Goal: Task Accomplishment & Management: Complete application form

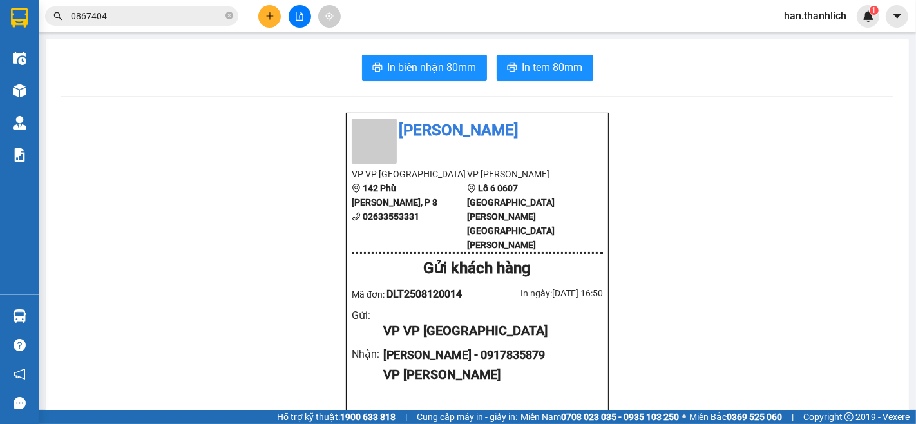
click at [224, 13] on span "0867404" at bounding box center [141, 15] width 193 height 19
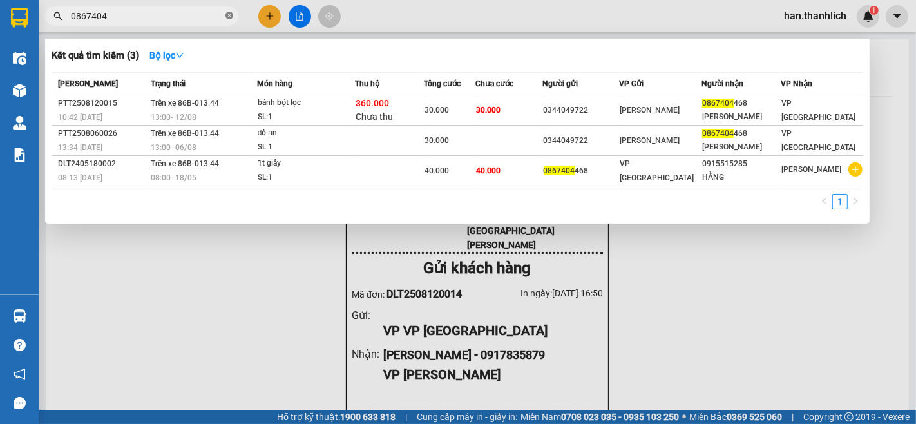
click at [229, 15] on icon "close-circle" at bounding box center [230, 16] width 8 height 8
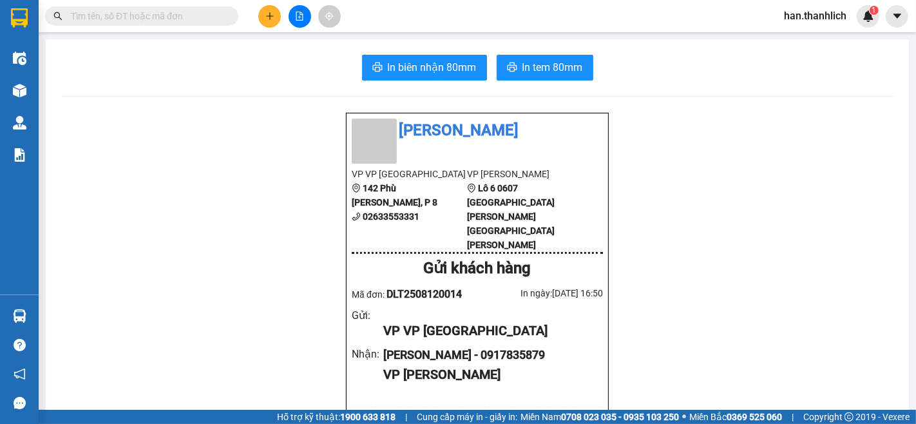
click at [177, 24] on span at bounding box center [141, 15] width 193 height 19
click at [108, 17] on input "text" at bounding box center [147, 16] width 152 height 14
click at [189, 9] on input "text" at bounding box center [147, 16] width 152 height 14
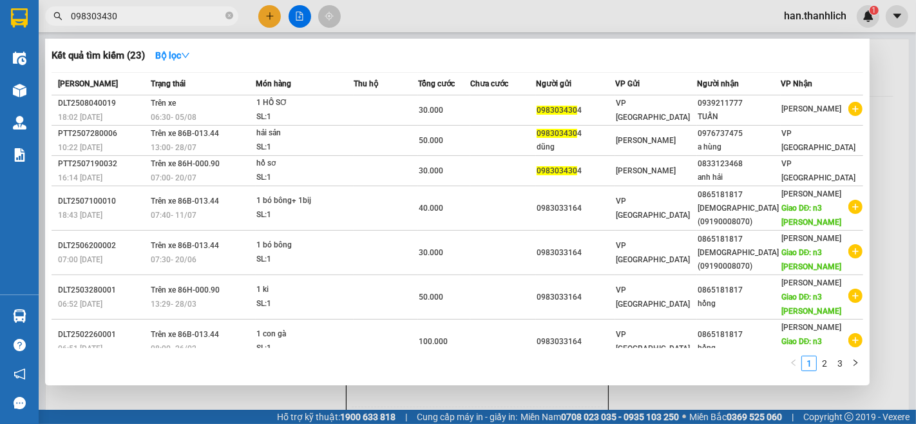
type input "0983034304"
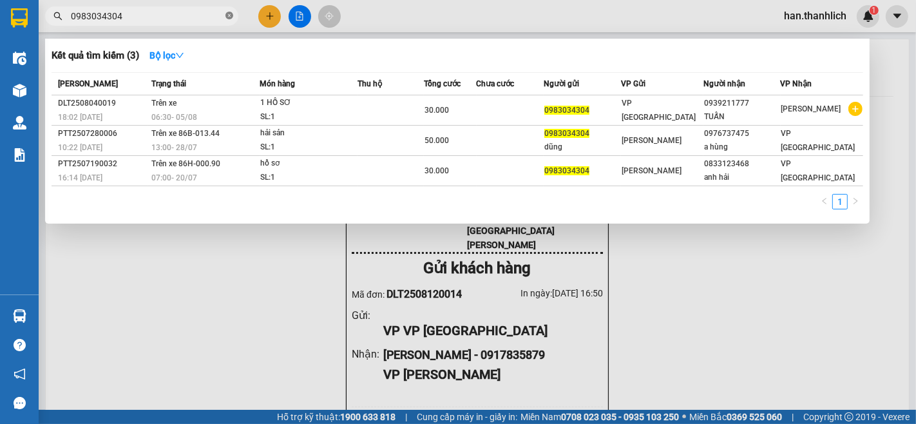
click at [230, 14] on icon "close-circle" at bounding box center [230, 16] width 8 height 8
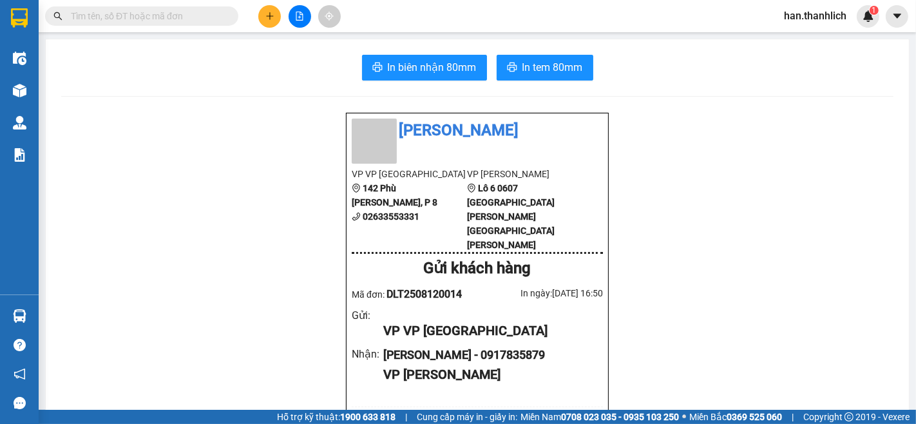
click at [198, 16] on input "text" at bounding box center [147, 16] width 152 height 14
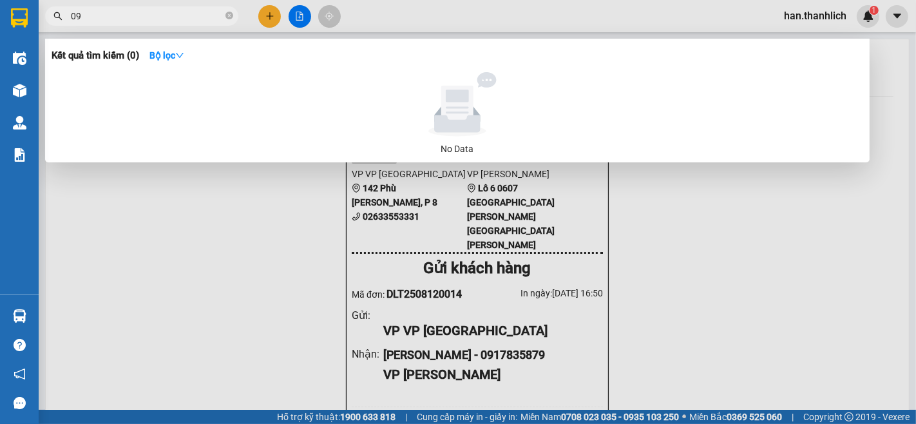
type input "0"
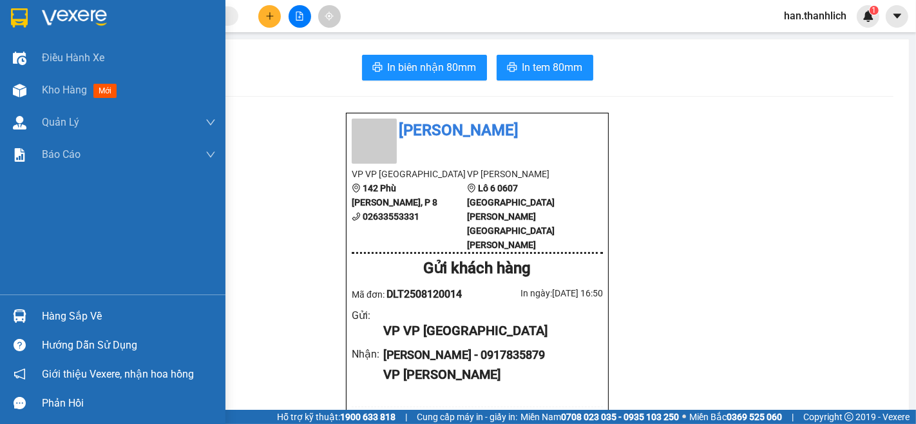
click at [104, 320] on div "Hàng sắp về" at bounding box center [129, 316] width 174 height 19
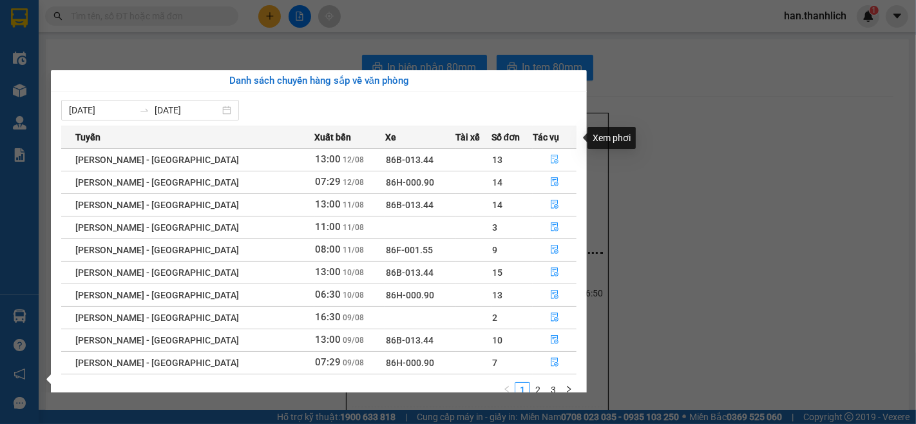
click at [550, 155] on span "file-done" at bounding box center [554, 160] width 9 height 10
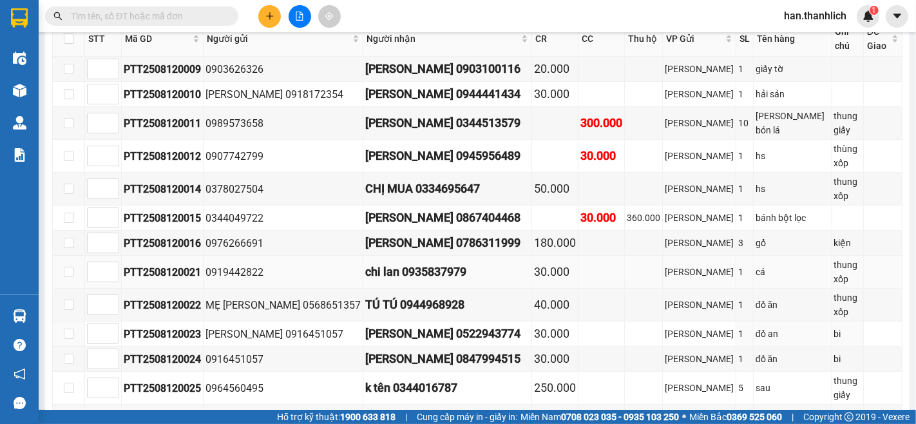
scroll to position [454, 0]
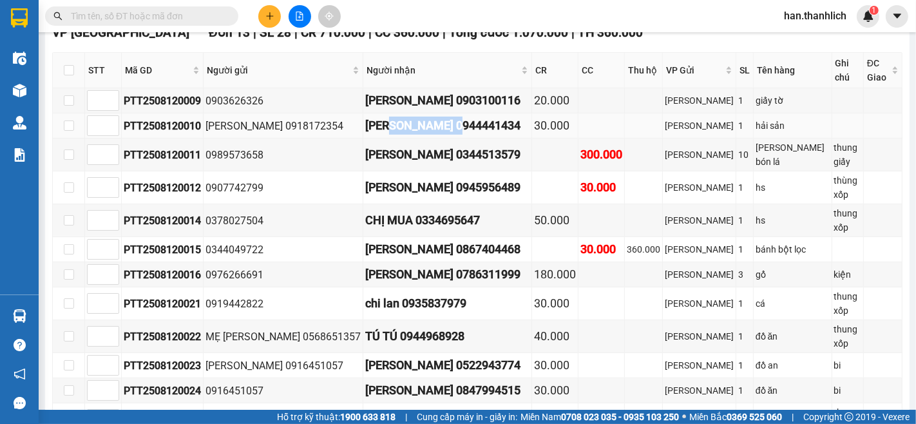
drag, startPoint x: 449, startPoint y: 129, endPoint x: 376, endPoint y: 127, distance: 72.2
click at [376, 127] on div "[PERSON_NAME] 0944441434" at bounding box center [447, 126] width 164 height 18
click at [436, 118] on div "[PERSON_NAME] 0944441434" at bounding box center [447, 126] width 164 height 18
drag, startPoint x: 447, startPoint y: 123, endPoint x: 379, endPoint y: 124, distance: 68.3
click at [379, 124] on div "[PERSON_NAME] 0944441434" at bounding box center [447, 126] width 164 height 18
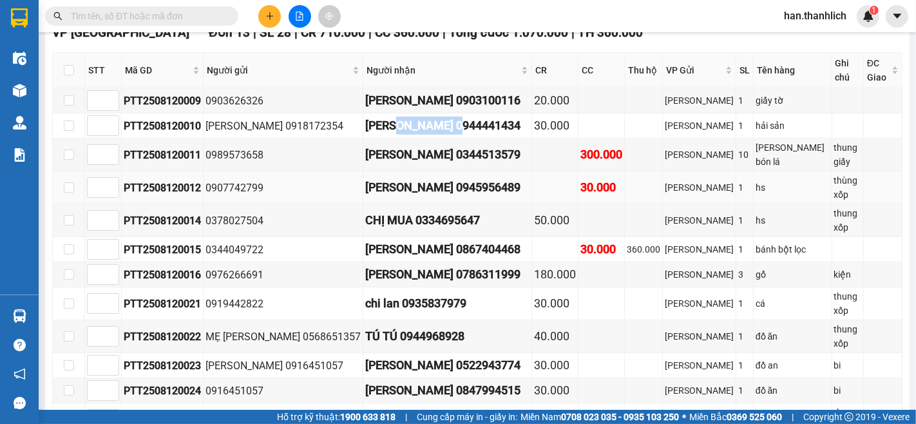
copy div "0944441434"
click at [177, 21] on input "text" at bounding box center [147, 16] width 152 height 14
paste input "0944441434"
type input "0944441434"
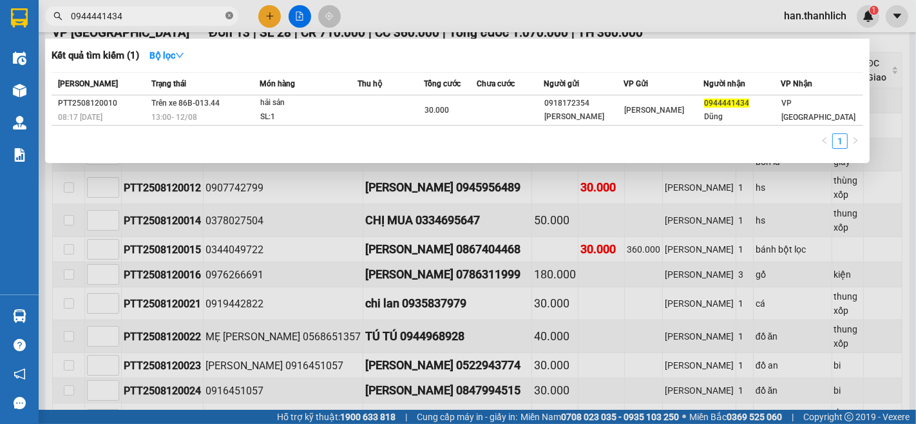
click at [227, 15] on icon "close-circle" at bounding box center [230, 16] width 8 height 8
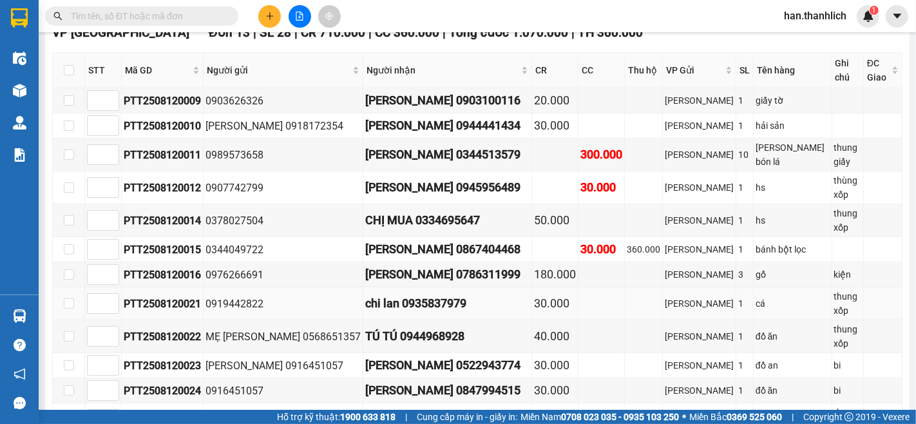
click at [441, 294] on div "chi lan 0935837979" at bounding box center [447, 303] width 164 height 18
click at [336, 127] on div "[PERSON_NAME] 0918172354" at bounding box center [283, 126] width 155 height 16
click at [312, 130] on div "[PERSON_NAME] 0918172354" at bounding box center [283, 126] width 155 height 16
click at [452, 130] on div "[PERSON_NAME] 0944441434" at bounding box center [447, 126] width 164 height 18
click at [436, 126] on div "[PERSON_NAME] 0944441434" at bounding box center [447, 126] width 164 height 18
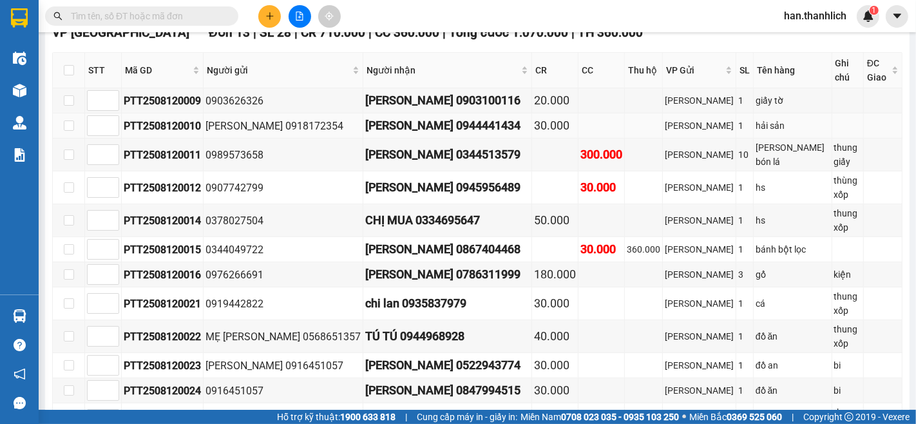
click at [443, 126] on div "[PERSON_NAME] 0944441434" at bounding box center [447, 126] width 164 height 18
click at [449, 126] on div "[PERSON_NAME] 0944441434" at bounding box center [447, 126] width 164 height 18
drag, startPoint x: 449, startPoint y: 126, endPoint x: 365, endPoint y: 126, distance: 83.8
click at [365, 126] on div "[PERSON_NAME] 0944441434" at bounding box center [447, 126] width 164 height 18
click at [420, 131] on div "[PERSON_NAME] 0944441434" at bounding box center [447, 126] width 164 height 18
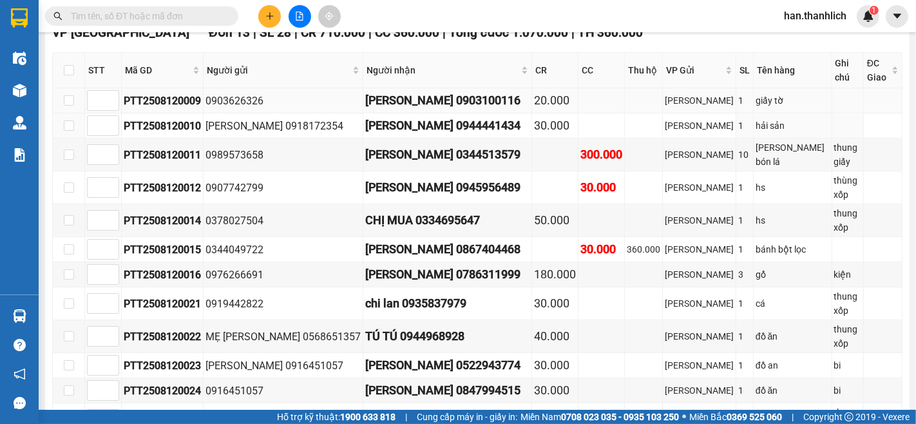
drag, startPoint x: 421, startPoint y: 124, endPoint x: 296, endPoint y: 88, distance: 129.9
click at [422, 121] on div "[PERSON_NAME] 0944441434" at bounding box center [447, 126] width 164 height 18
click at [446, 129] on div "[PERSON_NAME] 0944441434" at bounding box center [447, 126] width 164 height 18
click at [274, 8] on button at bounding box center [269, 16] width 23 height 23
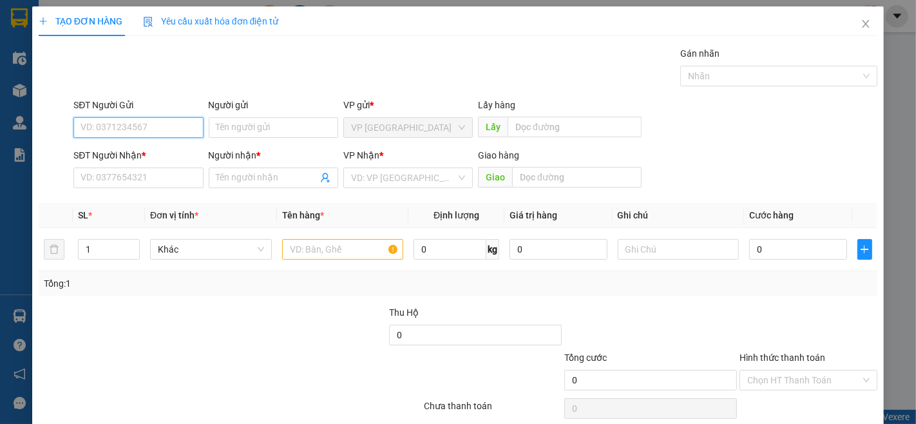
click at [123, 131] on input "SĐT Người Gửi" at bounding box center [138, 127] width 130 height 21
type input "0335258831"
click at [150, 156] on div "0335258831 - [PERSON_NAME]" at bounding box center [144, 153] width 127 height 14
type input "trinh"
type input "0335258831"
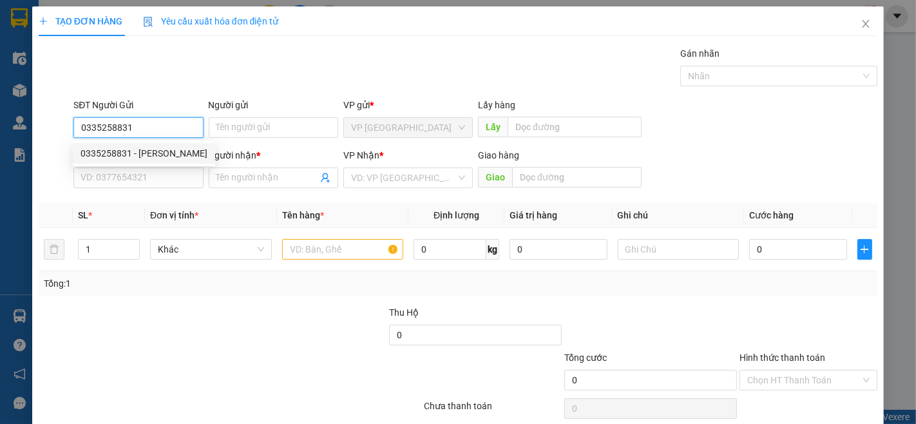
type input "trinh"
type input "0335258831"
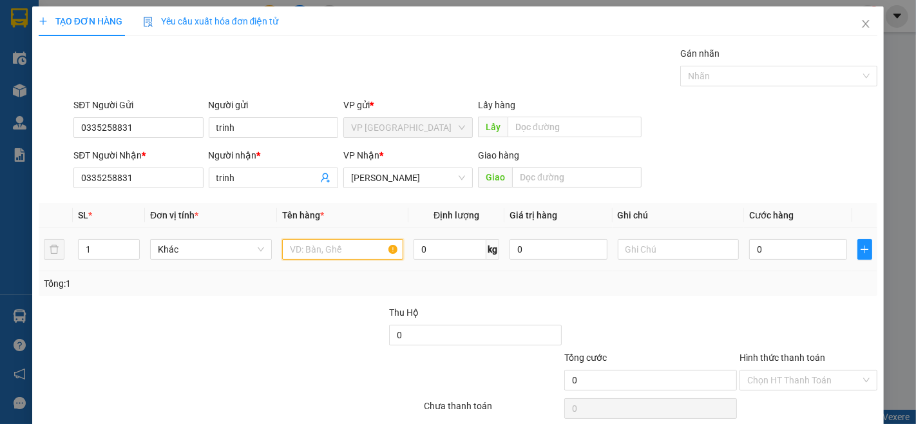
click at [291, 253] on input "text" at bounding box center [343, 249] width 122 height 21
type input "2 VALI"
click at [766, 258] on input "0" at bounding box center [797, 249] width 97 height 21
type input "1"
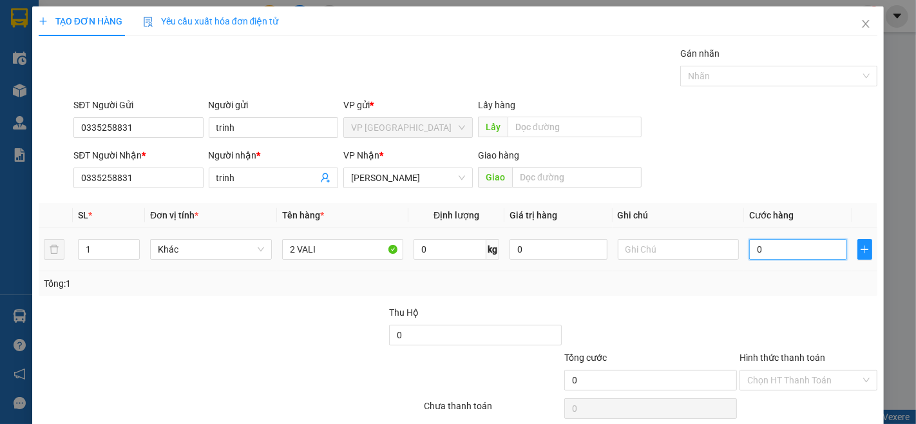
type input "1"
type input "10"
type input "100"
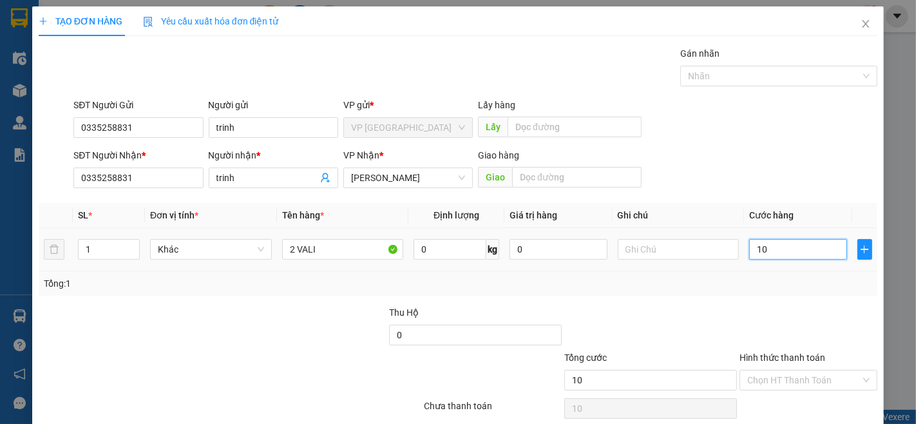
type input "100"
type input "1.000"
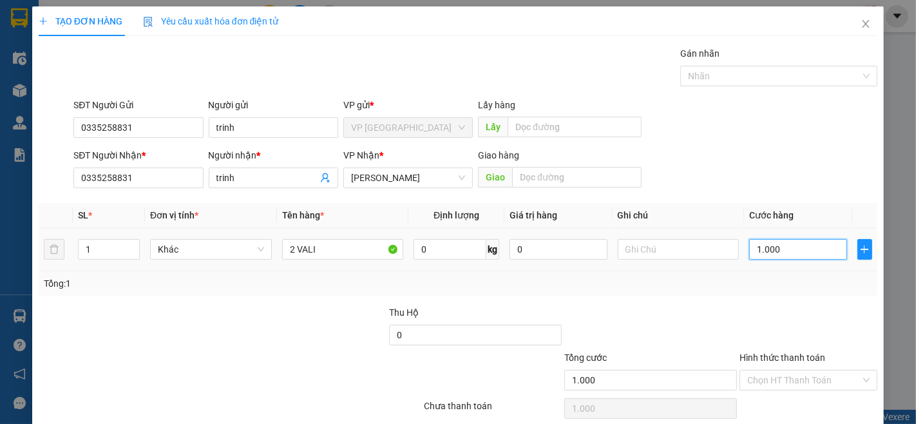
type input "10.000"
type input "100.000"
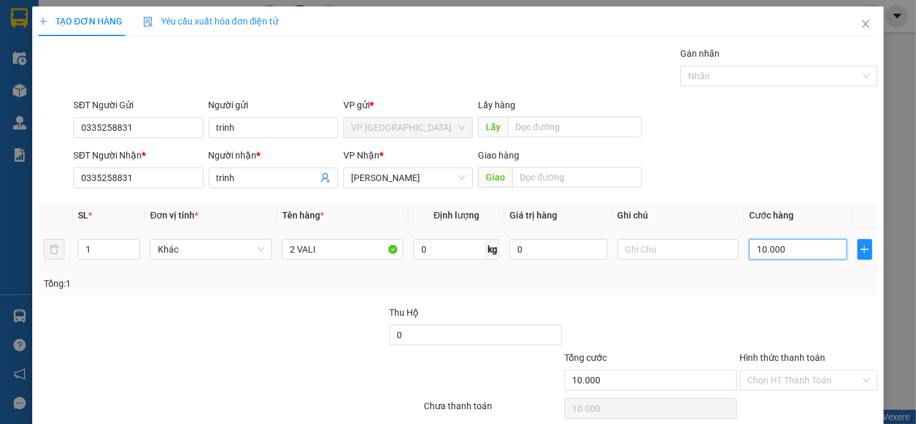
type input "100.000"
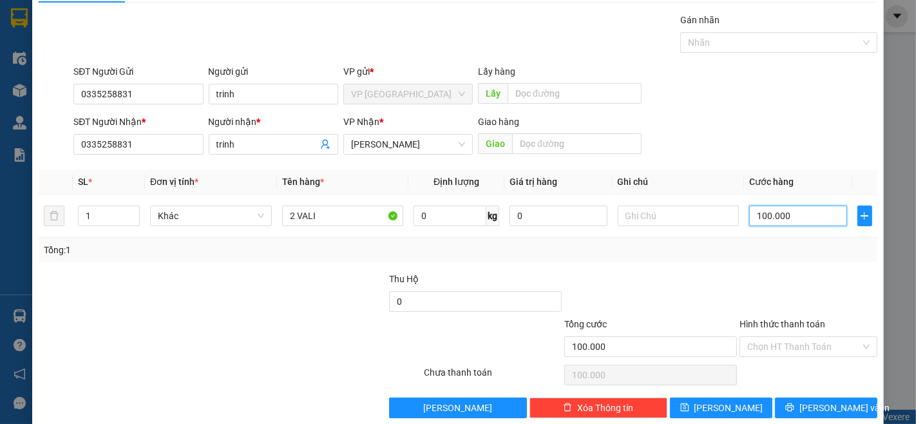
scroll to position [52, 0]
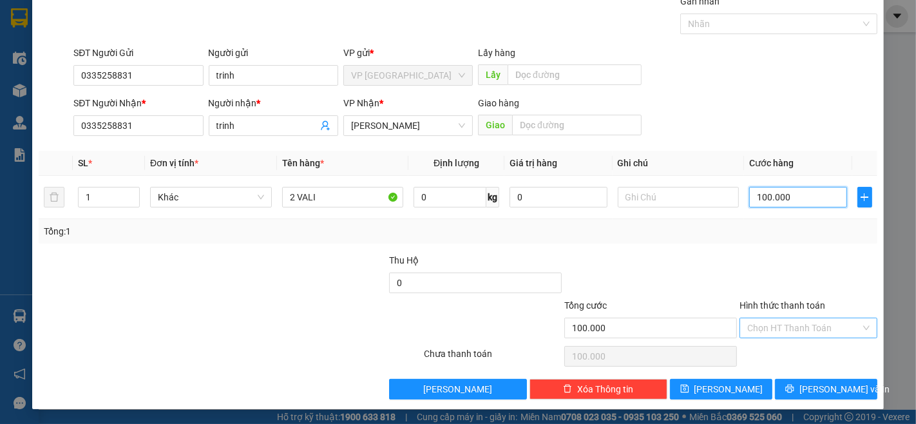
type input "100.000"
click at [806, 327] on input "Hình thức thanh toán" at bounding box center [804, 327] width 113 height 19
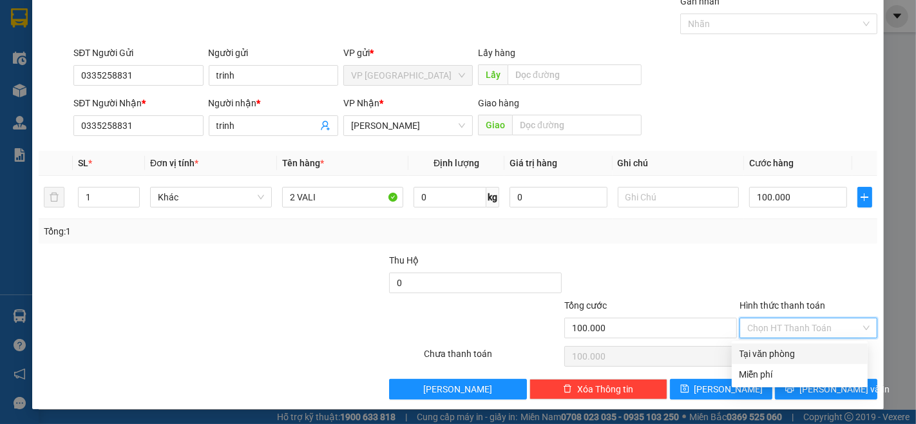
click at [793, 349] on div "Tại văn phòng" at bounding box center [800, 354] width 121 height 14
type input "0"
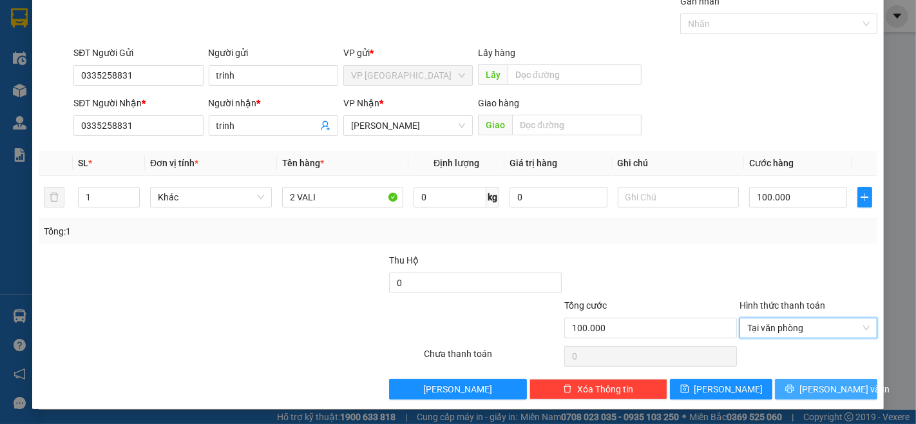
click at [811, 389] on span "[PERSON_NAME] và In" at bounding box center [845, 389] width 90 height 14
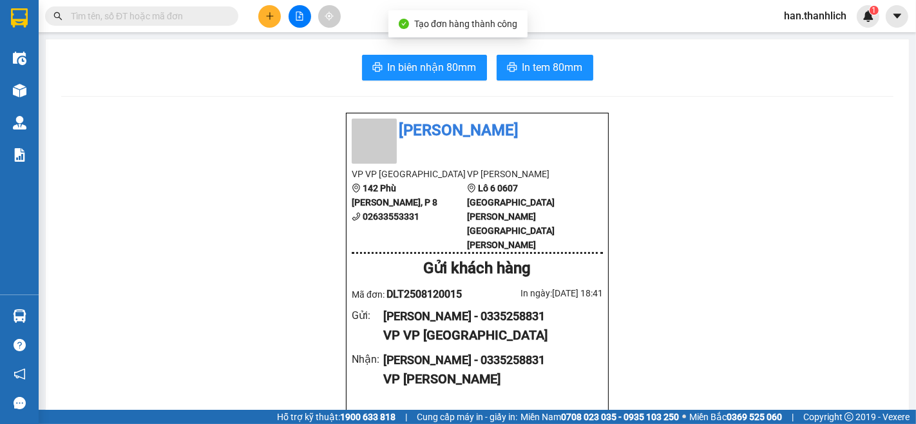
click at [432, 72] on span "In biên nhận 80mm" at bounding box center [432, 67] width 89 height 16
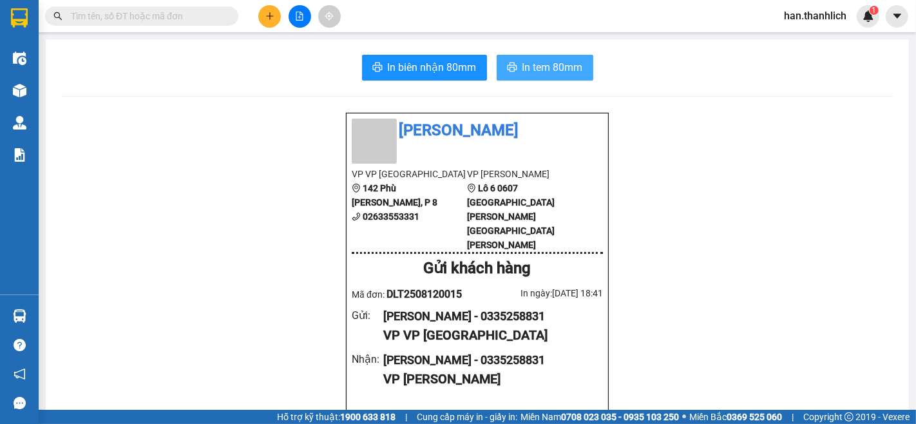
click at [557, 76] on button "In tem 80mm" at bounding box center [545, 68] width 97 height 26
click at [278, 21] on button at bounding box center [269, 16] width 23 height 23
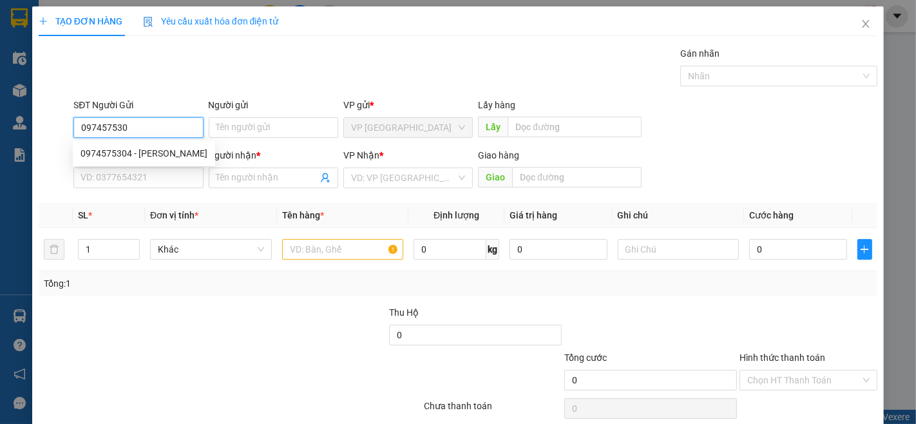
type input "0974575304"
click at [146, 153] on div "0974575304 - [PERSON_NAME]" at bounding box center [144, 153] width 127 height 14
type input "[PERSON_NAME]"
type input "0767918979"
type input "Đại"
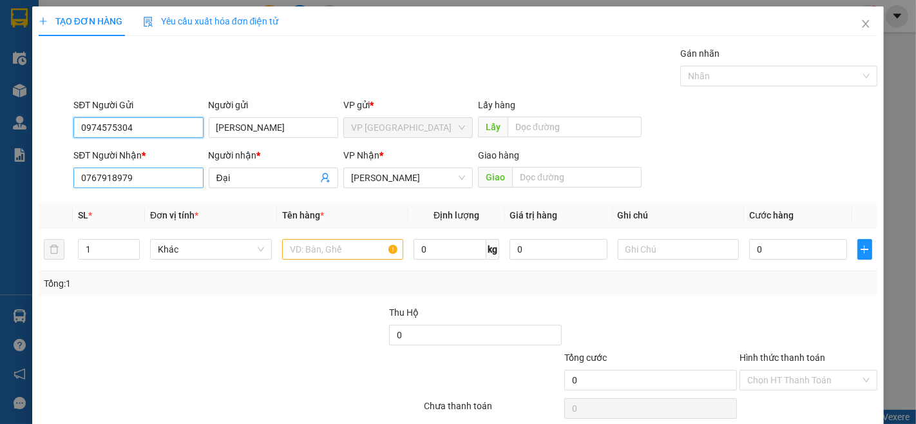
type input "0974575304"
click at [140, 187] on input "0767918979" at bounding box center [138, 178] width 130 height 21
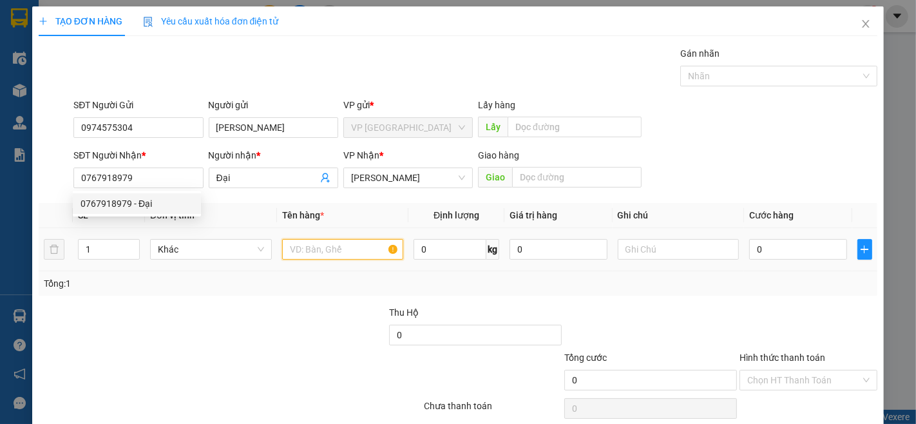
click at [308, 256] on input "text" at bounding box center [343, 249] width 122 height 21
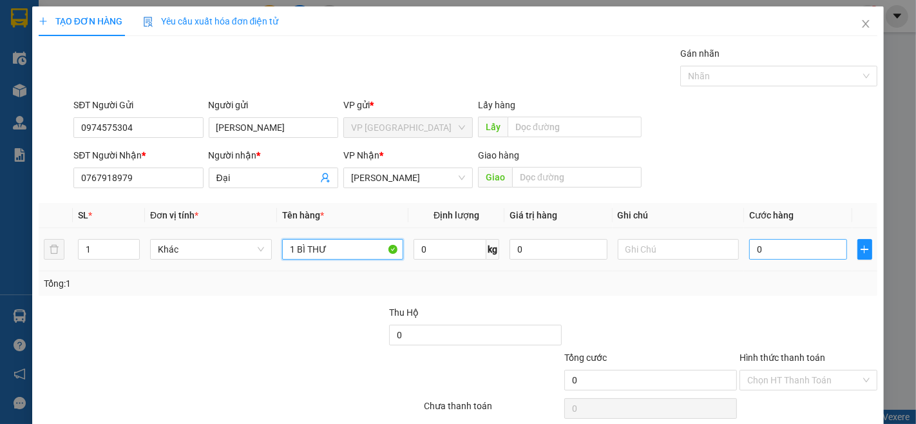
type input "1 BÌ THƯ"
click at [782, 247] on input "0" at bounding box center [797, 249] width 97 height 21
type input "2"
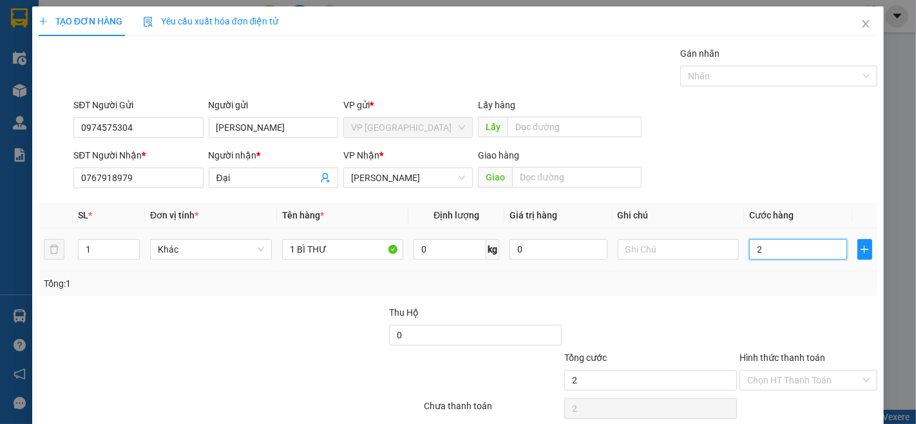
type input "20"
type input "200"
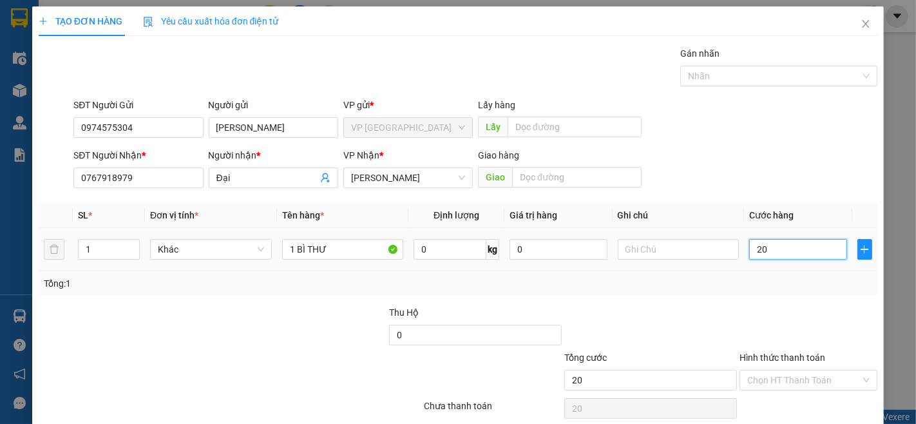
type input "200"
type input "2.000"
type input "20.000"
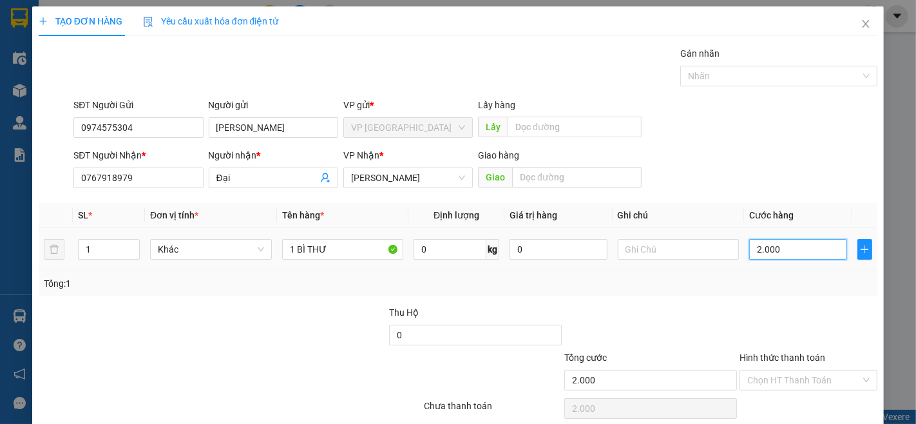
type input "20.000"
click at [700, 296] on div "Transit Pickup Surcharge Ids Transit Deliver Surcharge Ids Transit Deliver Surc…" at bounding box center [458, 248] width 839 height 405
click at [691, 301] on div "Transit Pickup Surcharge Ids Transit Deliver Surcharge Ids Transit Deliver Surc…" at bounding box center [458, 248] width 839 height 405
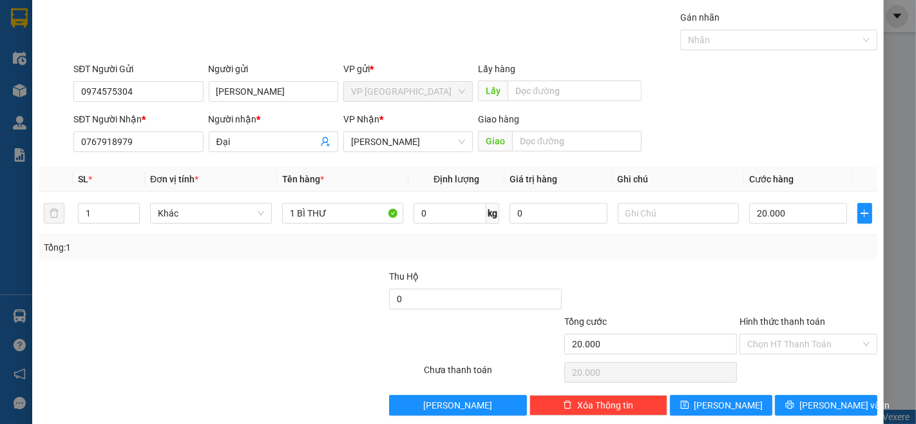
scroll to position [52, 0]
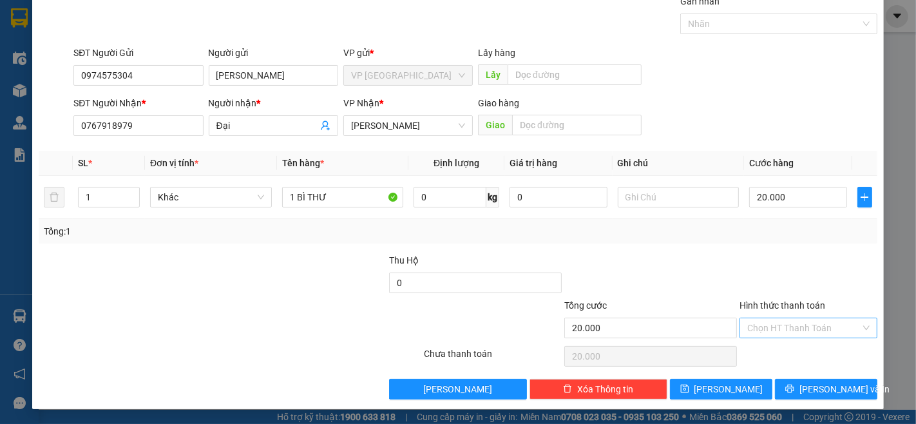
drag, startPoint x: 791, startPoint y: 323, endPoint x: 793, endPoint y: 334, distance: 10.5
click at [793, 325] on input "Hình thức thanh toán" at bounding box center [804, 327] width 113 height 19
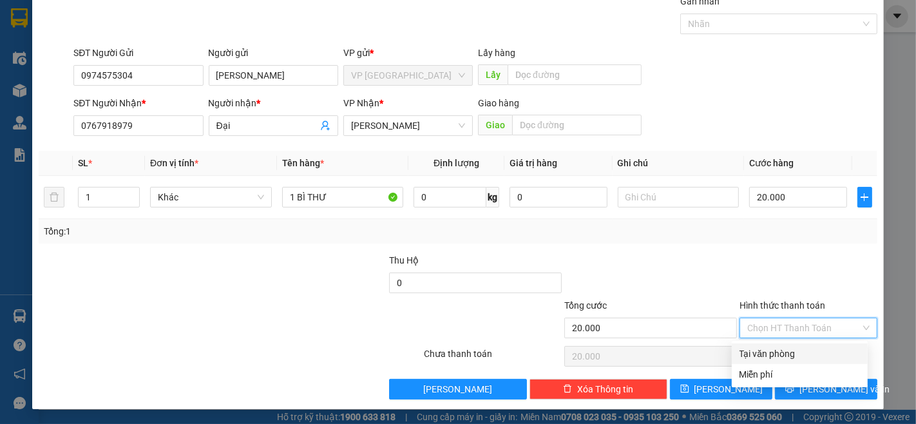
drag, startPoint x: 793, startPoint y: 350, endPoint x: 820, endPoint y: 393, distance: 51.0
click at [793, 351] on div "Tại văn phòng" at bounding box center [800, 354] width 121 height 14
type input "0"
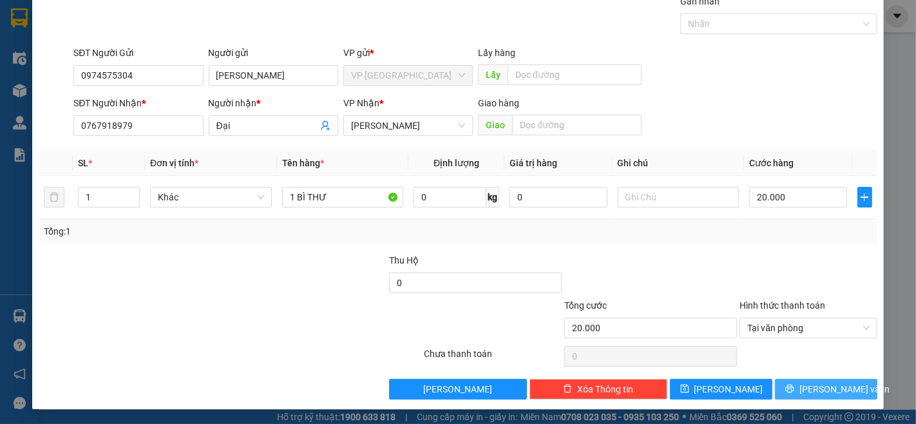
click at [820, 393] on span "[PERSON_NAME] và In" at bounding box center [845, 389] width 90 height 14
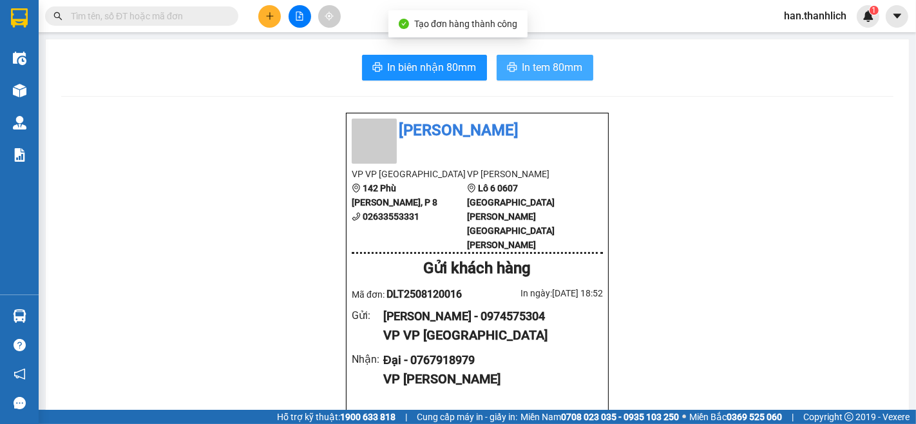
click at [512, 62] on button "In tem 80mm" at bounding box center [545, 68] width 97 height 26
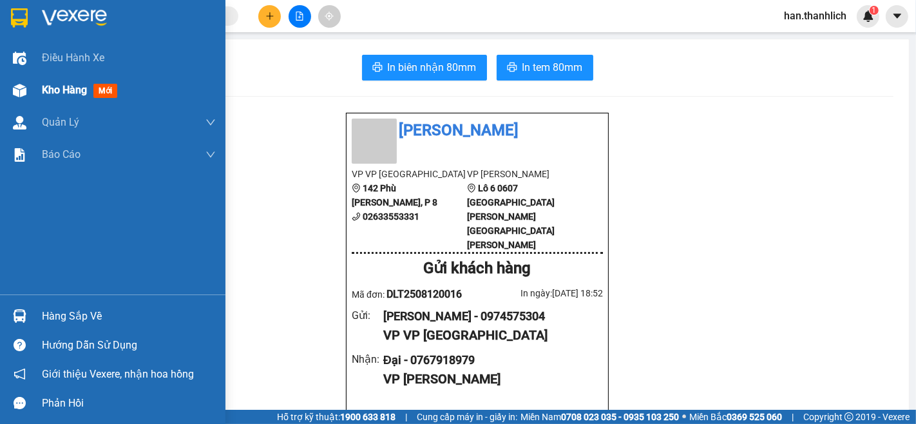
click at [81, 96] on span "Kho hàng" at bounding box center [64, 90] width 45 height 12
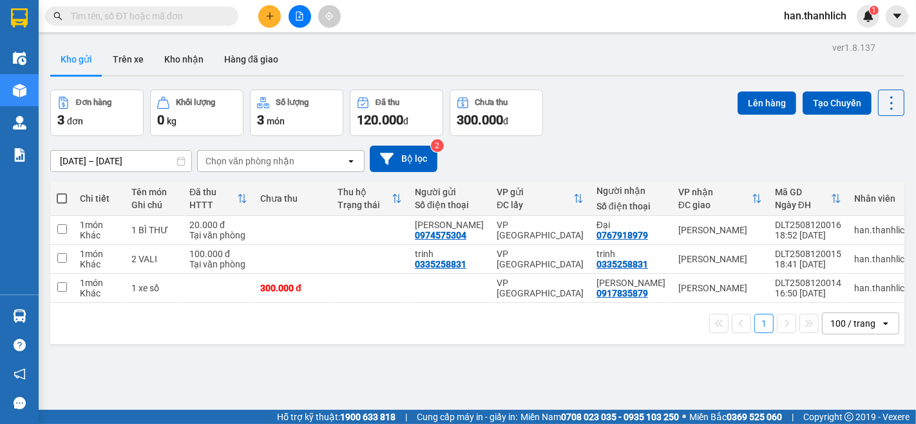
click at [548, 396] on div "ver 1.8.137 Kho gửi Trên xe [PERSON_NAME] Hàng đã [PERSON_NAME] hàng 3 đơn [PER…" at bounding box center [477, 251] width 865 height 424
click at [275, 16] on button at bounding box center [269, 16] width 23 height 23
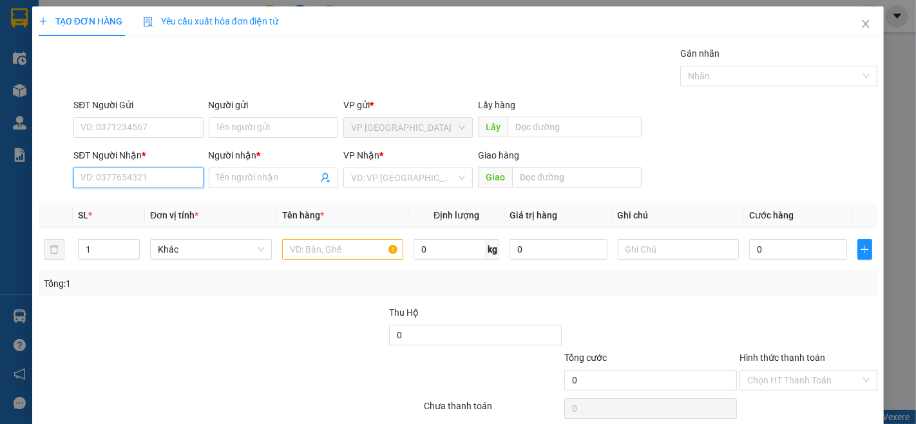
drag, startPoint x: 169, startPoint y: 177, endPoint x: 175, endPoint y: 175, distance: 6.9
click at [169, 178] on input "SĐT Người Nhận *" at bounding box center [138, 178] width 130 height 21
click at [242, 174] on input "Người nhận *" at bounding box center [267, 178] width 101 height 14
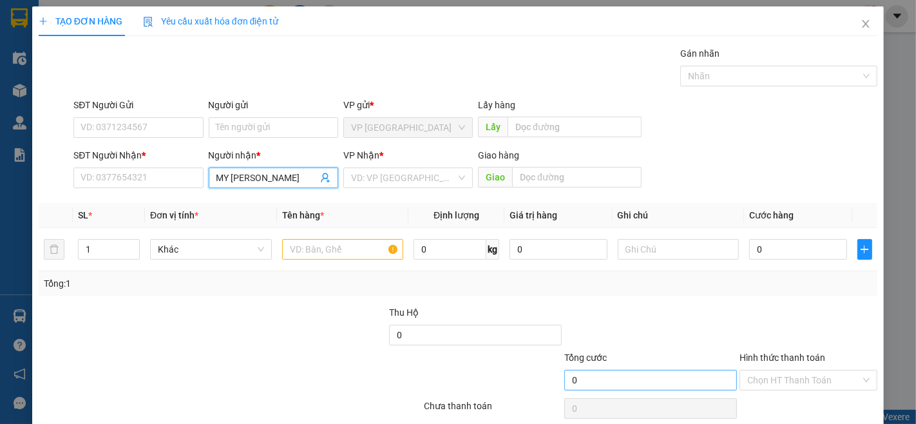
type input "MY VIET"
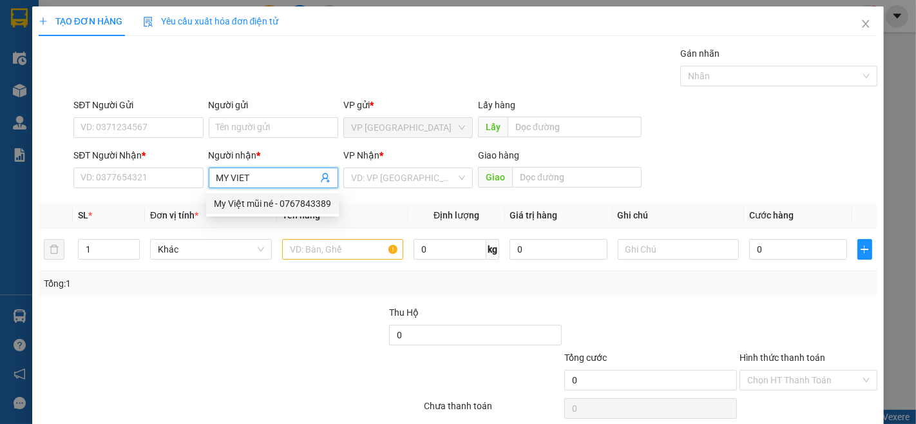
click at [262, 200] on div "My Việt mũi né - 0767843389" at bounding box center [272, 204] width 117 height 14
type input "0767843389"
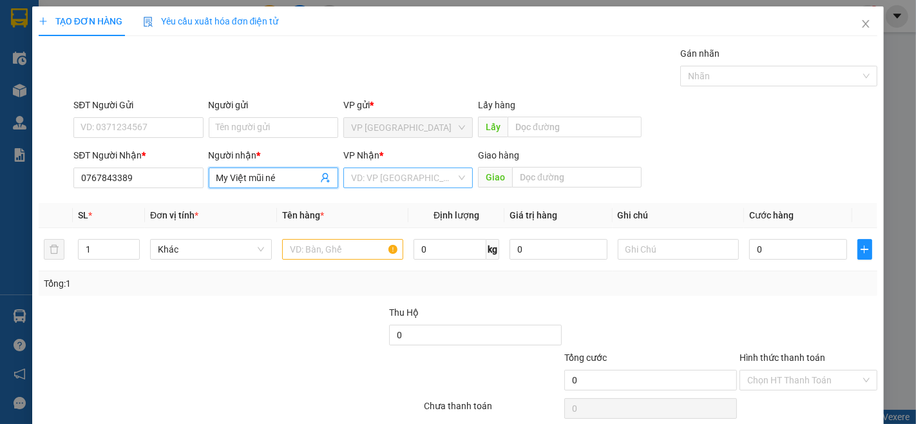
click at [456, 184] on div "VD: VP [GEOGRAPHIC_DATA]" at bounding box center [408, 178] width 130 height 21
type input "My Việt mũi né"
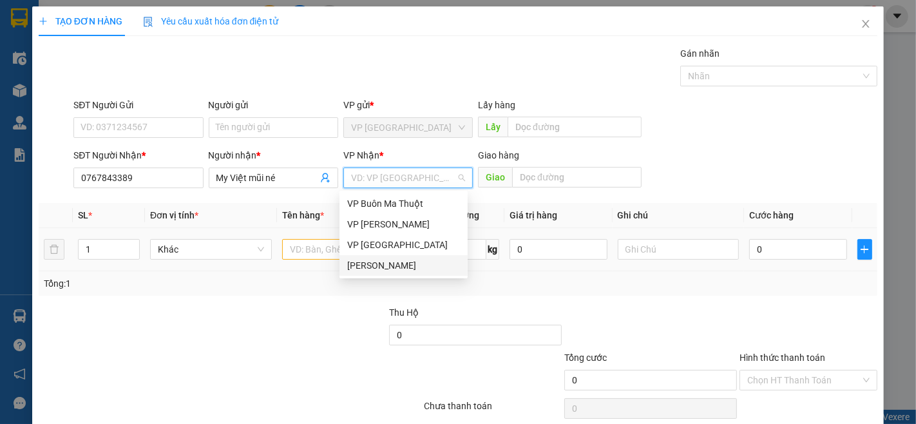
click at [391, 263] on div "[PERSON_NAME]" at bounding box center [403, 265] width 113 height 14
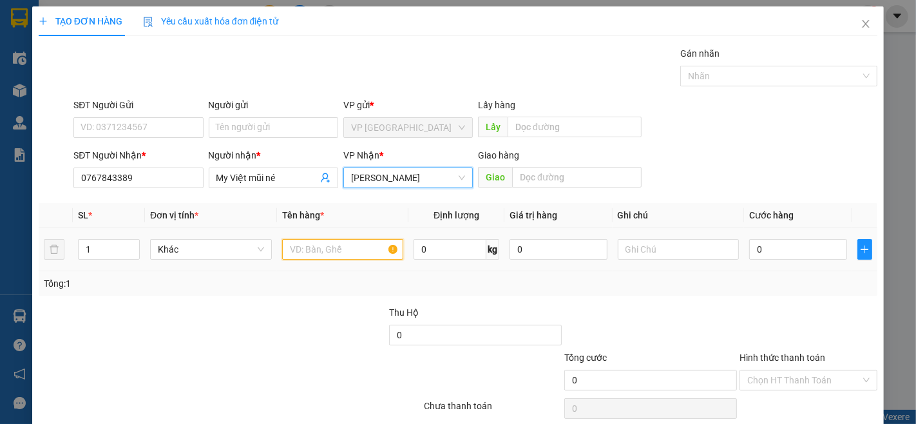
click at [299, 249] on input "text" at bounding box center [343, 249] width 122 height 21
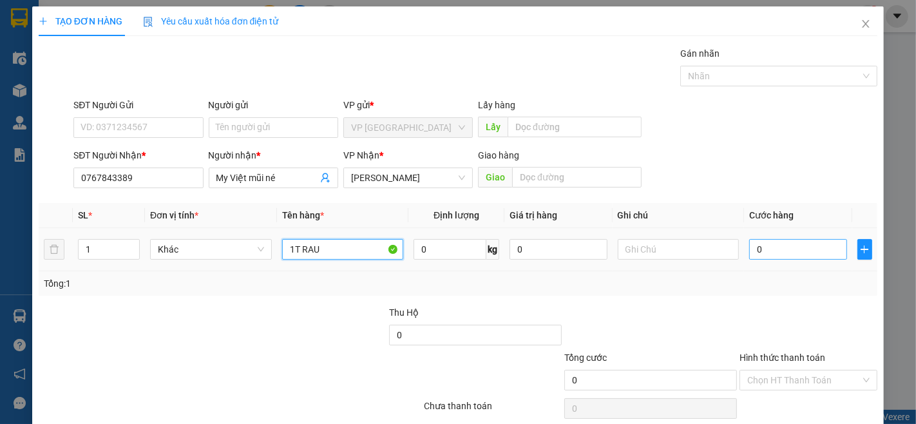
type input "1T RAU"
click at [781, 245] on input "0" at bounding box center [797, 249] width 97 height 21
type input "1"
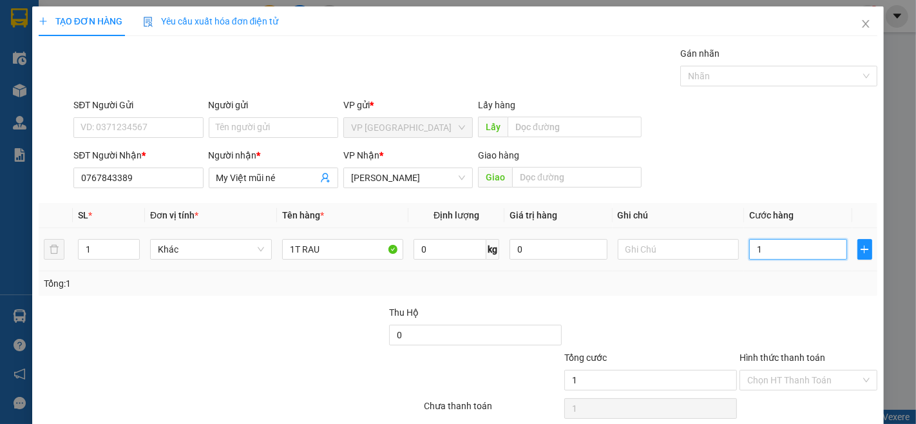
type input "13"
type input "130"
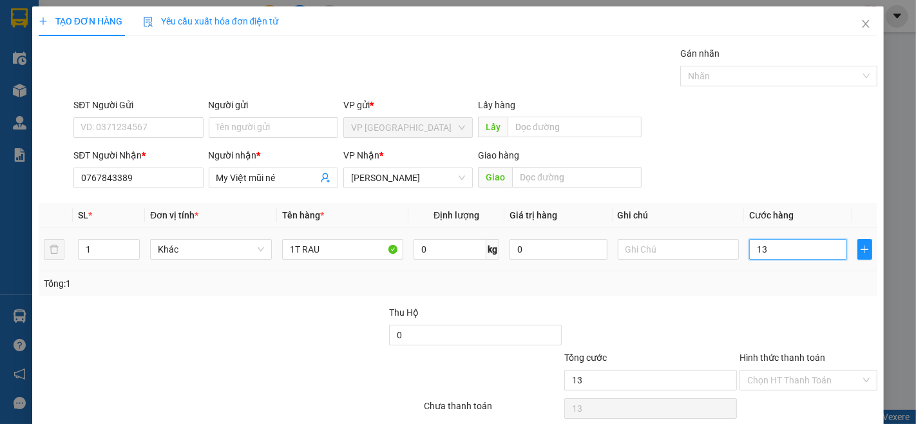
type input "130"
type input "1.300"
type input "13.000"
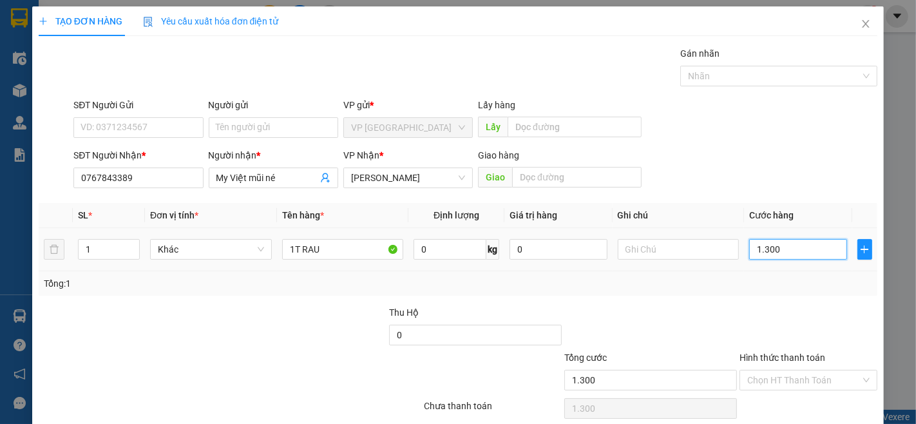
type input "13.000"
type input "130.000"
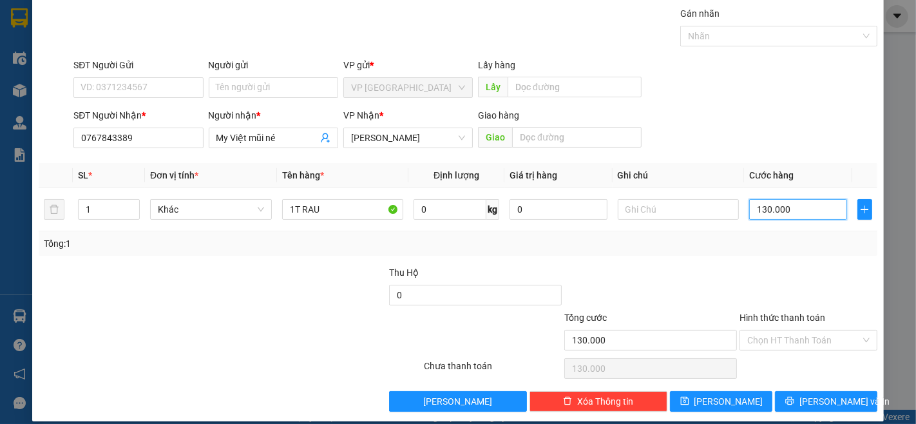
scroll to position [52, 0]
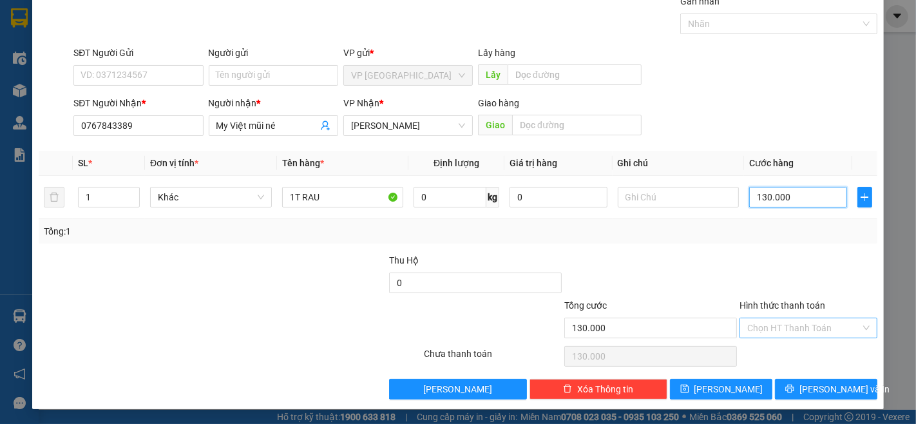
click at [851, 323] on div "Chọn HT Thanh Toán" at bounding box center [809, 328] width 138 height 21
type input "130.000"
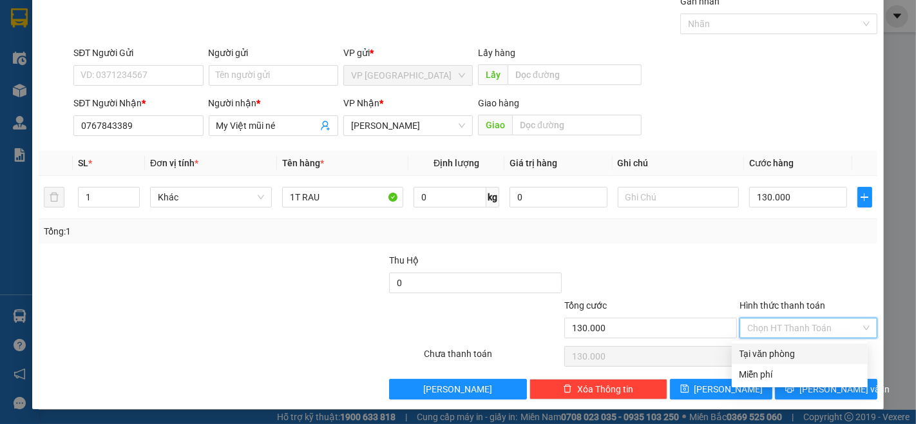
click at [829, 356] on div "Tại văn phòng" at bounding box center [800, 354] width 121 height 14
type input "0"
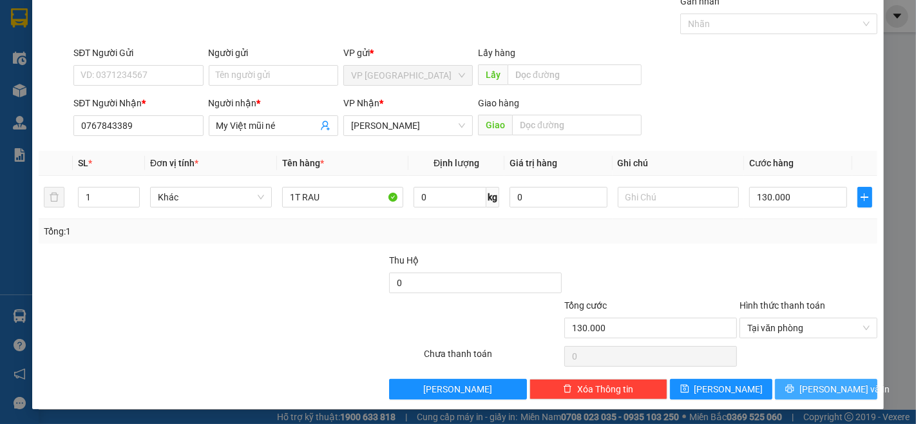
drag, startPoint x: 833, startPoint y: 391, endPoint x: 831, endPoint y: 383, distance: 7.8
click at [832, 391] on span "[PERSON_NAME] và In" at bounding box center [845, 389] width 90 height 14
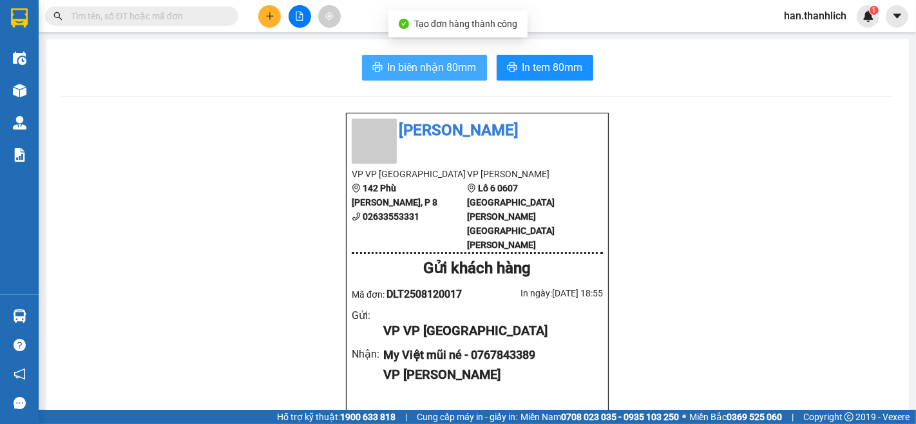
click at [434, 74] on span "In biên nhận 80mm" at bounding box center [432, 67] width 89 height 16
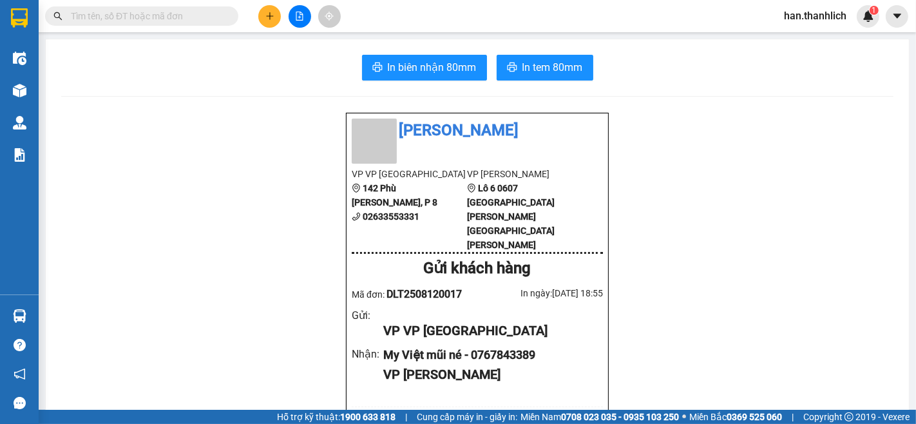
click at [256, 7] on div at bounding box center [299, 16] width 97 height 23
click at [265, 16] on icon "plus" at bounding box center [269, 16] width 9 height 9
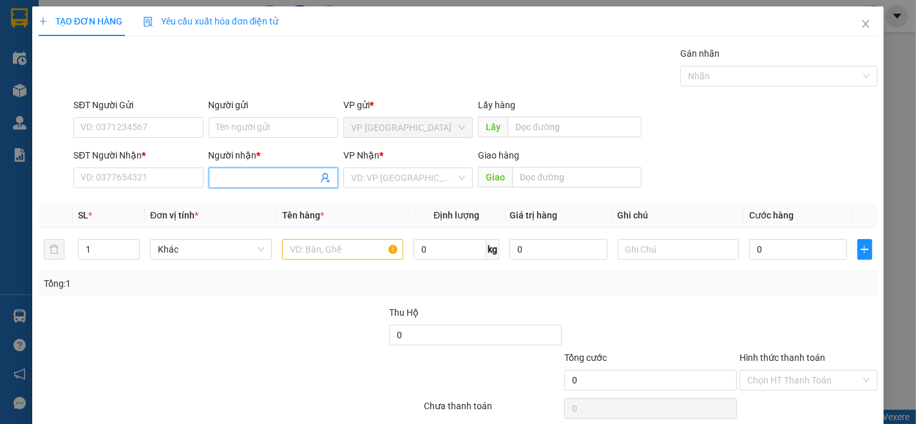
click at [227, 169] on span at bounding box center [274, 178] width 130 height 21
type input "ECO"
click at [308, 205] on div "THU eco - 0927758756" at bounding box center [270, 204] width 113 height 14
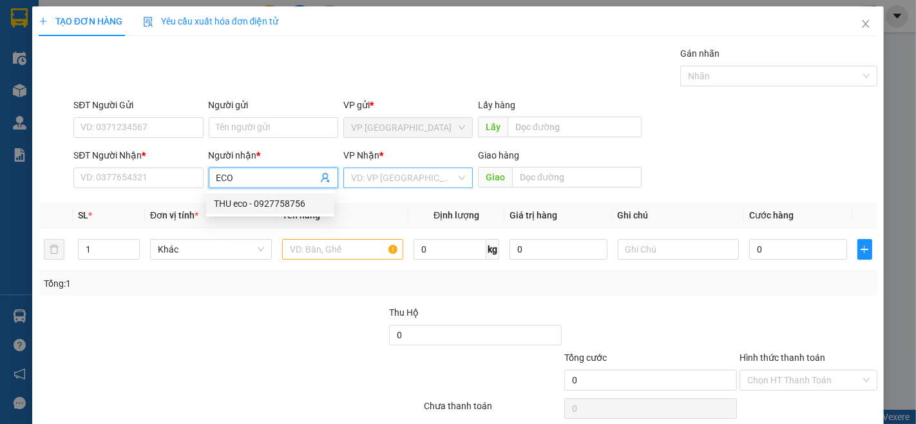
type input "0927758756"
type input "THU eco"
click at [387, 169] on input "search" at bounding box center [403, 177] width 105 height 19
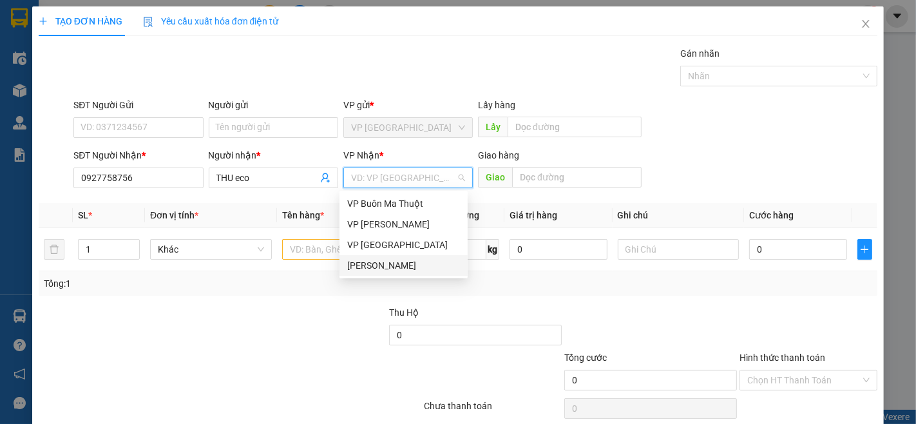
click at [381, 267] on div "[PERSON_NAME]" at bounding box center [403, 265] width 113 height 14
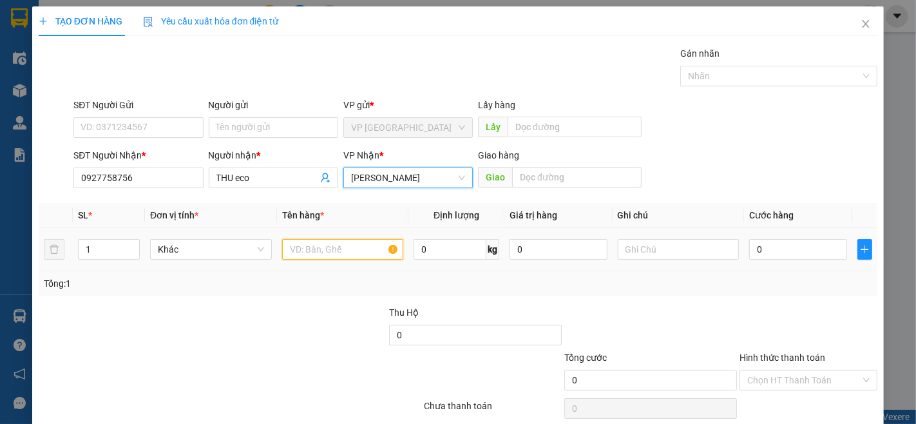
click at [325, 250] on input "text" at bounding box center [343, 249] width 122 height 21
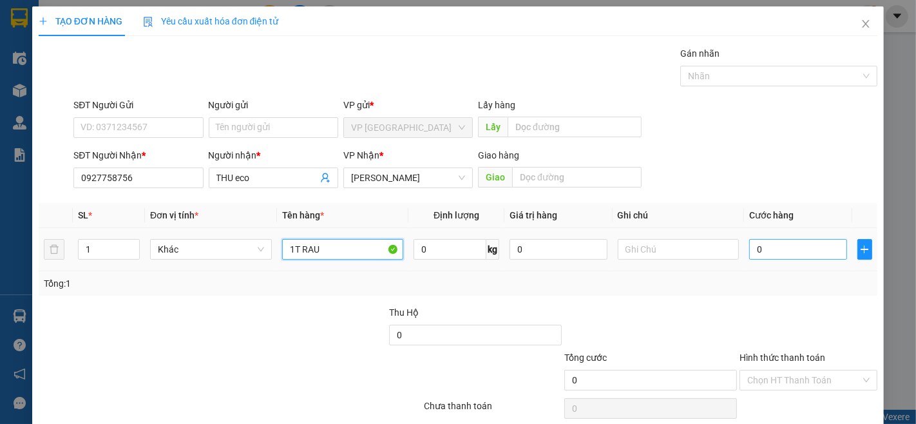
type input "1T RAU"
click at [807, 256] on input "0" at bounding box center [797, 249] width 97 height 21
type input "1"
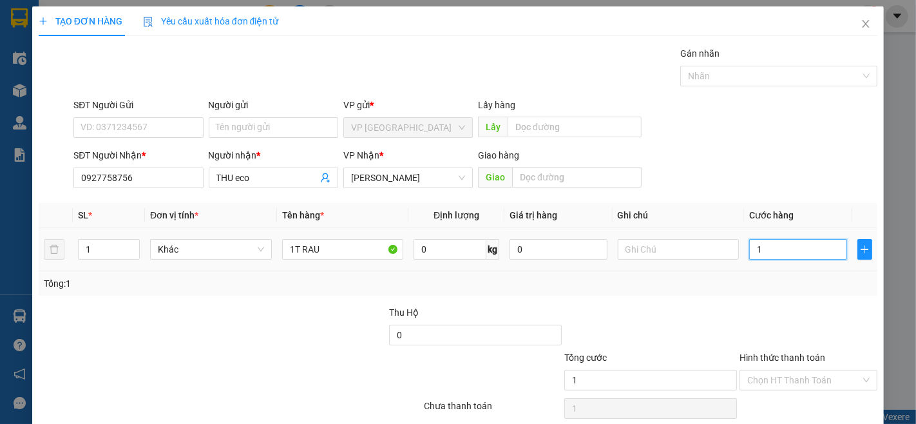
type input "13"
type input "130"
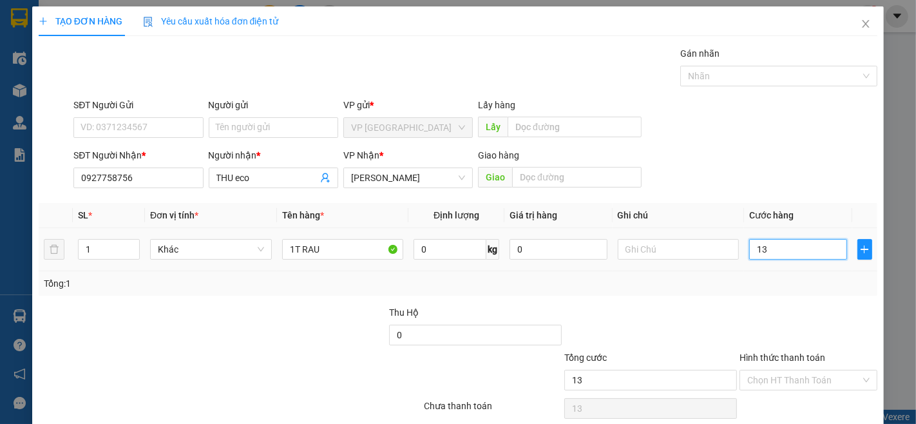
type input "130"
type input "1.300"
type input "13.000"
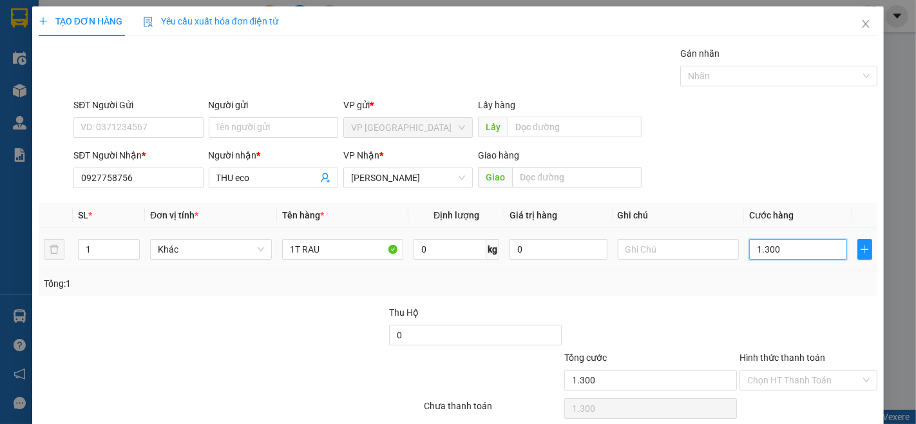
type input "13.000"
type input "130.000"
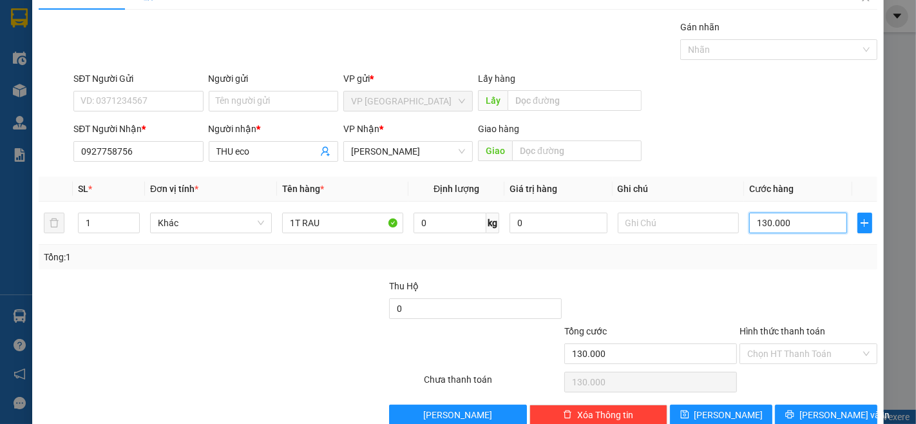
scroll to position [52, 0]
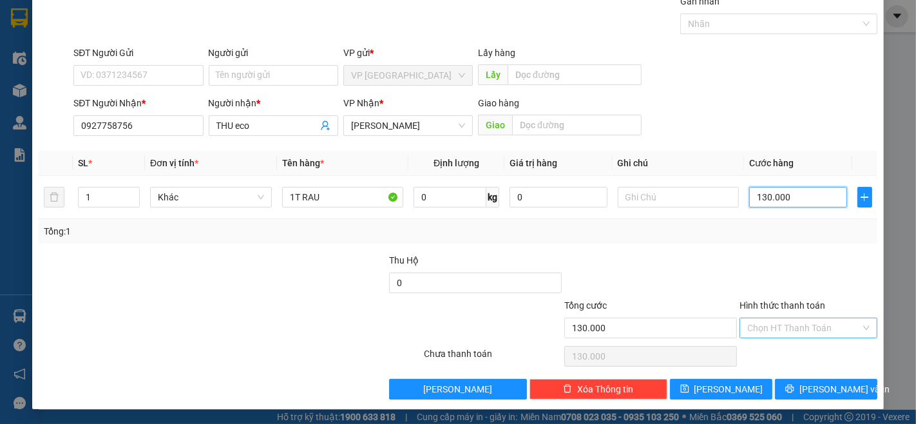
type input "130.000"
click at [778, 320] on input "Hình thức thanh toán" at bounding box center [804, 327] width 113 height 19
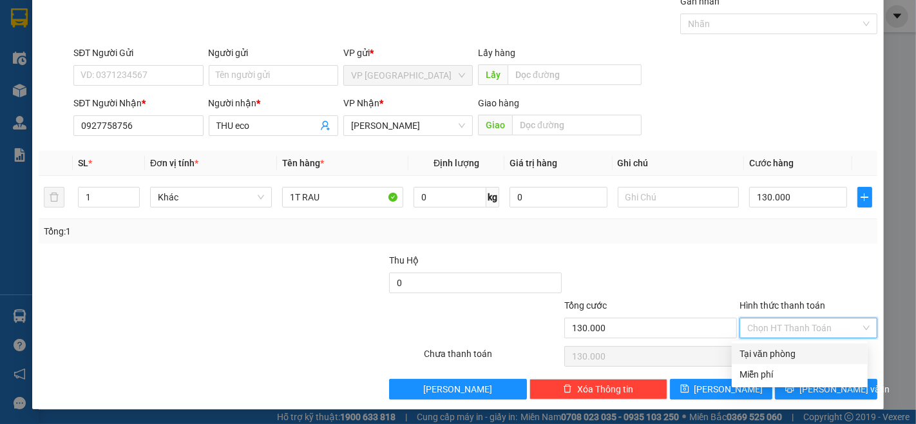
click at [795, 353] on div "Tại văn phòng" at bounding box center [800, 354] width 121 height 14
type input "0"
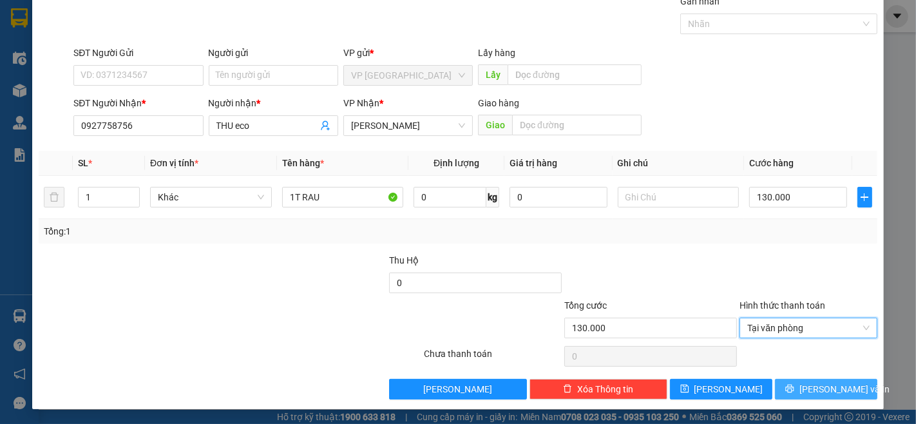
click at [807, 395] on span "[PERSON_NAME] và In" at bounding box center [845, 389] width 90 height 14
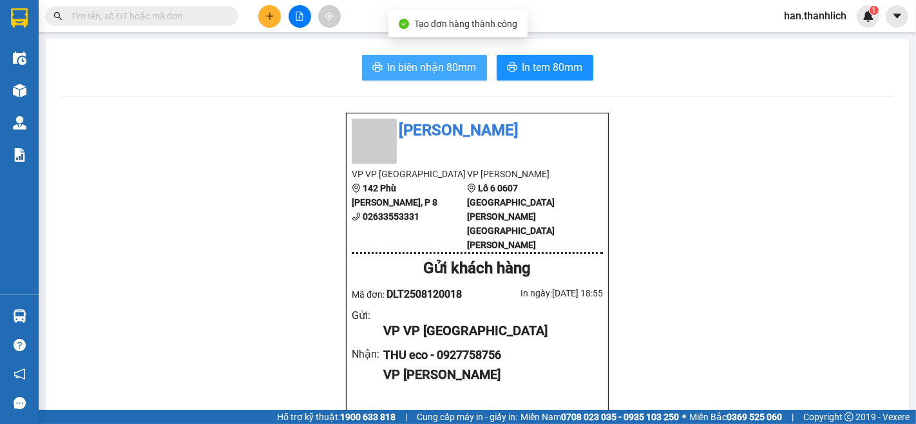
click at [447, 68] on span "In biên nhận 80mm" at bounding box center [432, 67] width 89 height 16
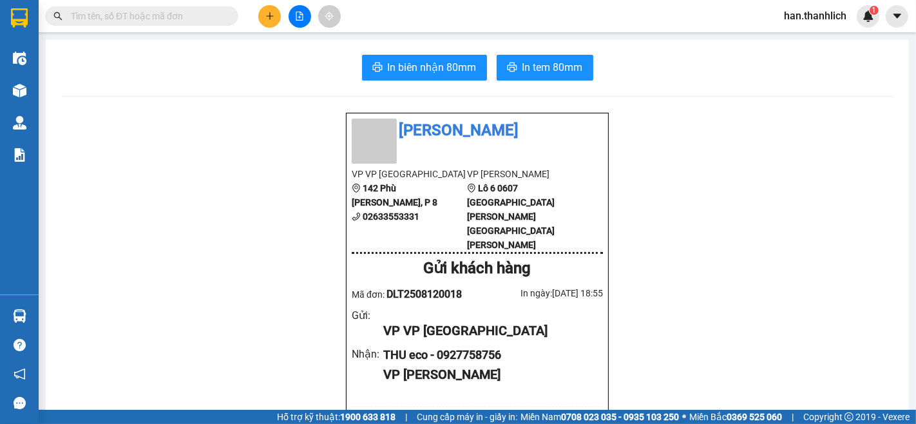
click at [285, 22] on div at bounding box center [299, 16] width 97 height 23
click at [267, 23] on button at bounding box center [269, 16] width 23 height 23
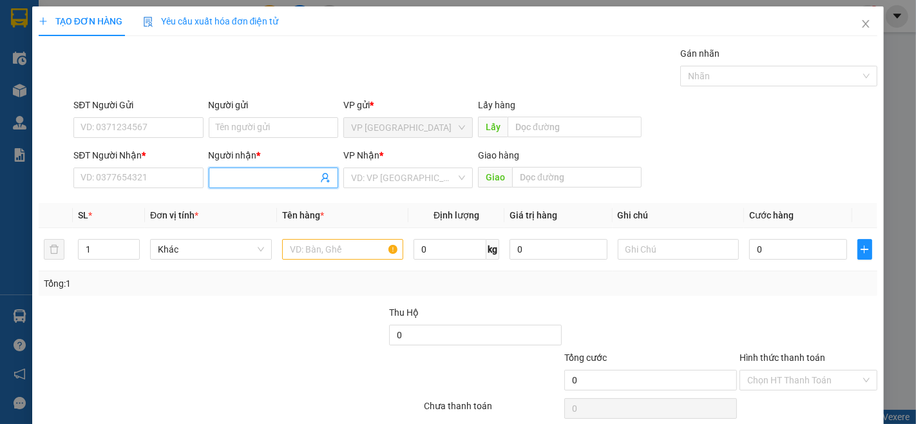
click at [251, 179] on input "Người nhận *" at bounding box center [267, 178] width 101 height 14
type input "ANZE"
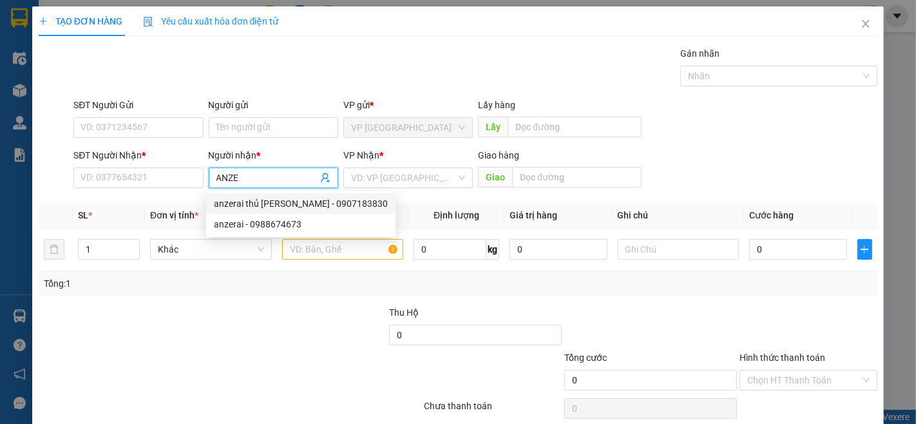
click at [329, 208] on div "anzerai thủ [PERSON_NAME] - 0907183830" at bounding box center [301, 204] width 174 height 14
type input "0907183830"
type input "anzerai thủ [PERSON_NAME]"
click at [408, 184] on input "search" at bounding box center [403, 177] width 105 height 19
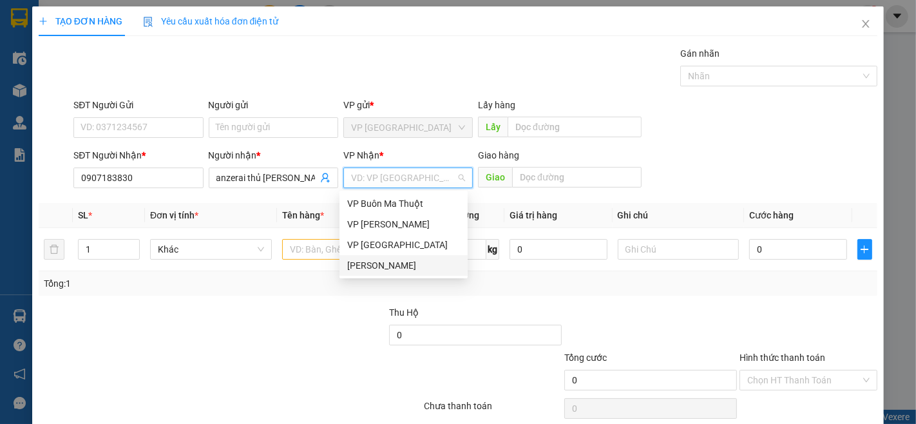
click at [410, 267] on div "[PERSON_NAME]" at bounding box center [403, 265] width 113 height 14
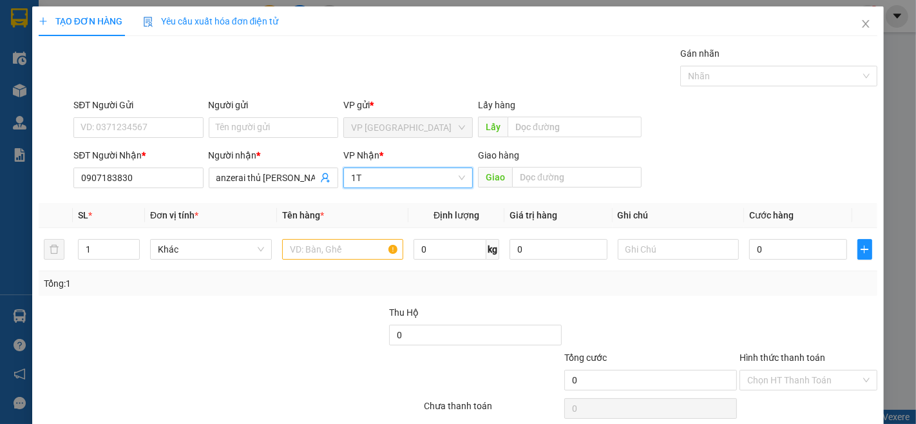
type input "1"
click at [327, 261] on div at bounding box center [343, 250] width 122 height 26
click at [330, 247] on input "text" at bounding box center [343, 249] width 122 height 21
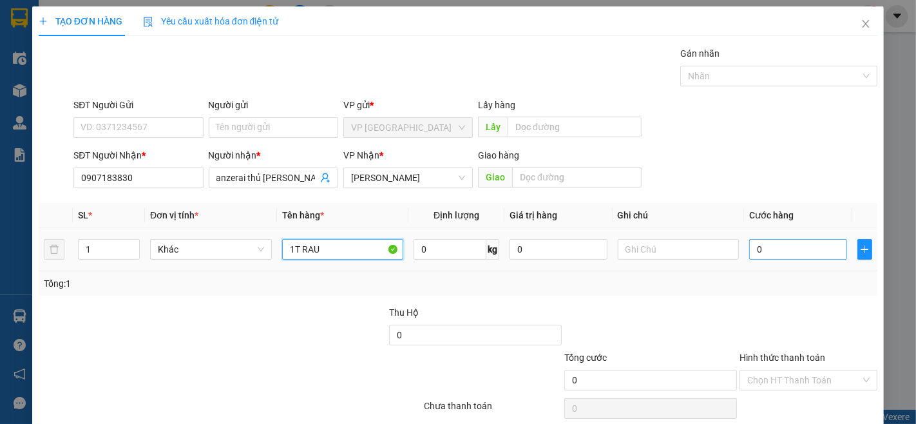
type input "1T RAU"
drag, startPoint x: 809, startPoint y: 256, endPoint x: 802, endPoint y: 254, distance: 8.0
click at [809, 255] on input "0" at bounding box center [797, 249] width 97 height 21
type input "1"
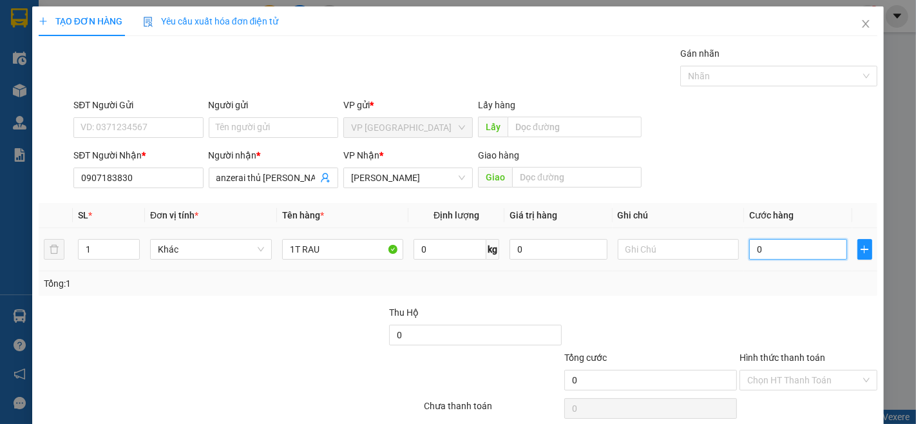
type input "1"
type input "13"
type input "130"
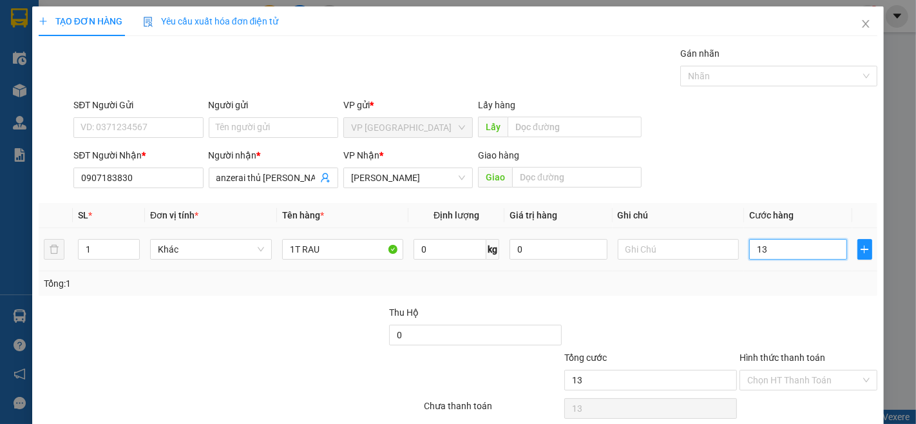
type input "130"
type input "1.300"
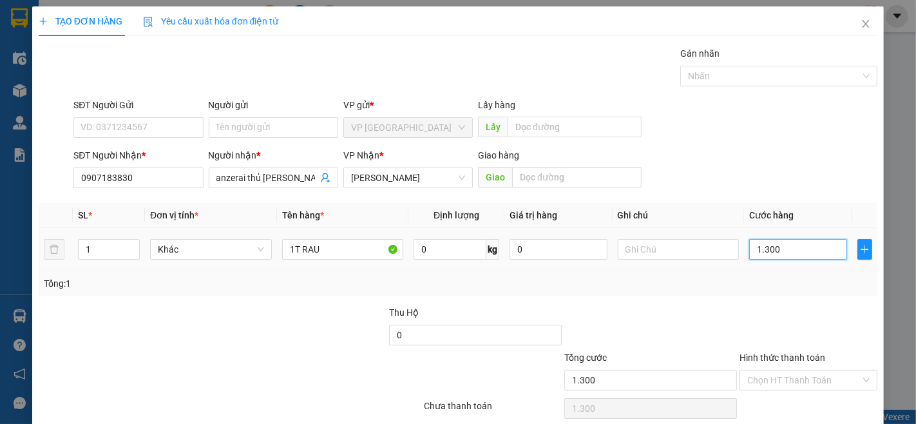
type input "13.000"
type input "130.000"
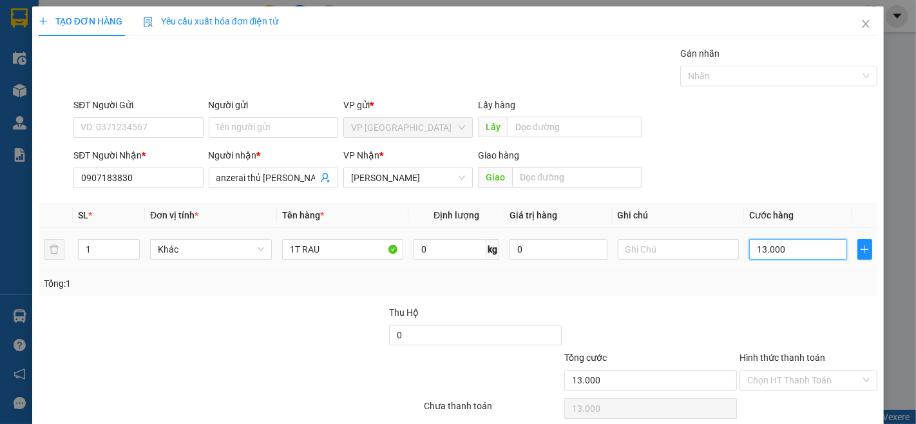
type input "130.000"
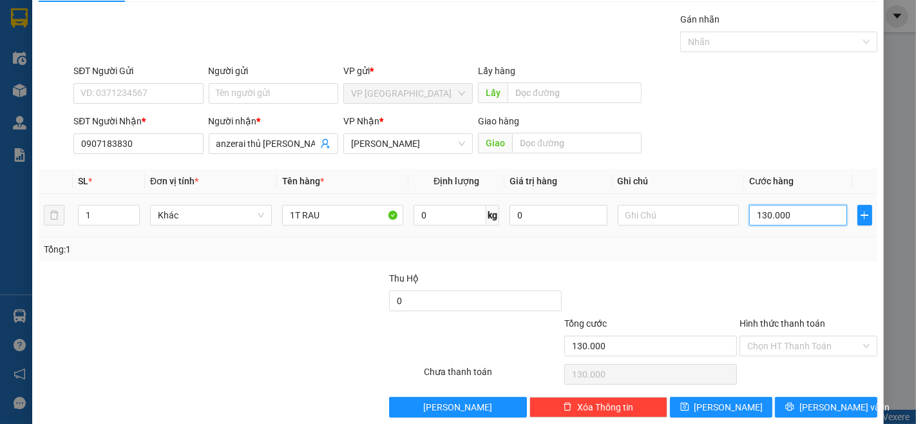
scroll to position [52, 0]
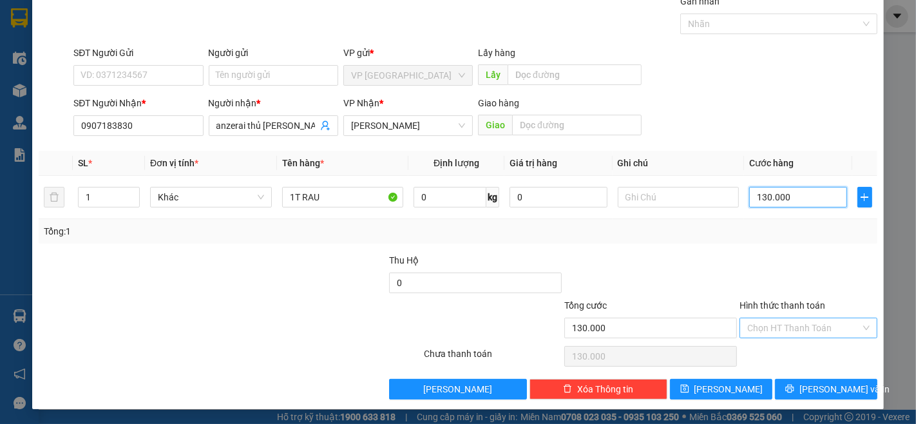
type input "130.000"
click at [807, 325] on input "Hình thức thanh toán" at bounding box center [804, 327] width 113 height 19
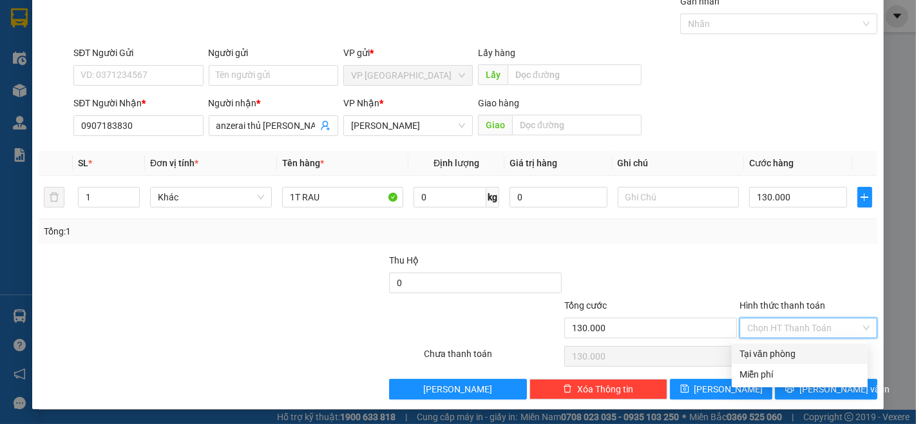
click at [815, 362] on div "Tại văn phòng" at bounding box center [800, 353] width 136 height 21
type input "0"
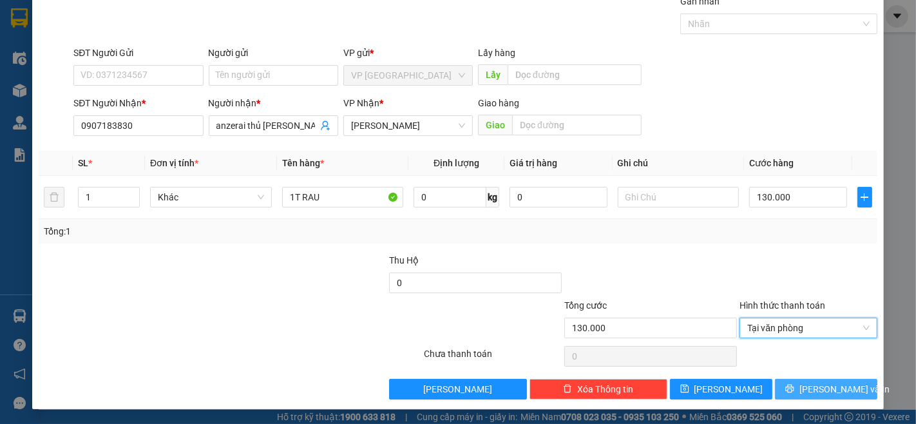
click at [818, 383] on span "[PERSON_NAME] và In" at bounding box center [845, 389] width 90 height 14
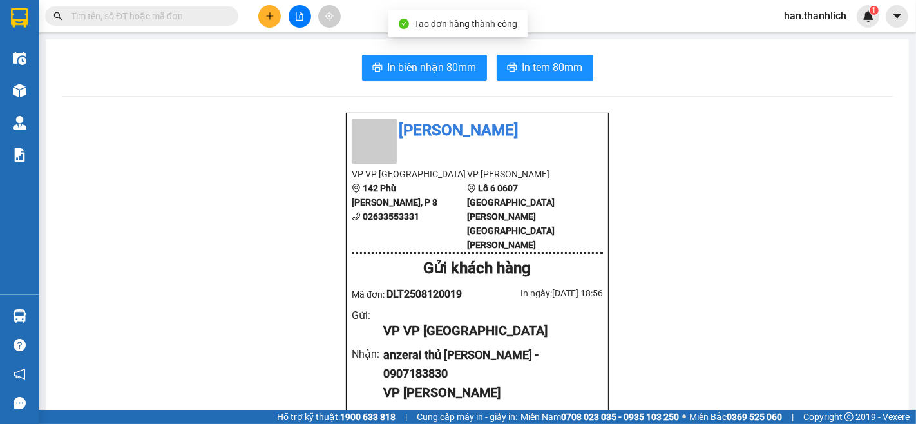
drag, startPoint x: 439, startPoint y: 49, endPoint x: 434, endPoint y: 58, distance: 10.1
click at [427, 79] on button "In biên nhận 80mm" at bounding box center [424, 68] width 125 height 26
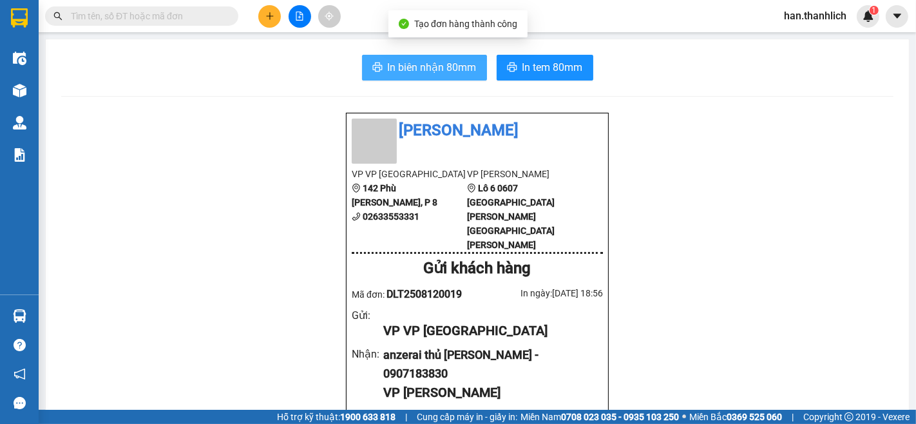
click at [430, 74] on span "In biên nhận 80mm" at bounding box center [432, 67] width 89 height 16
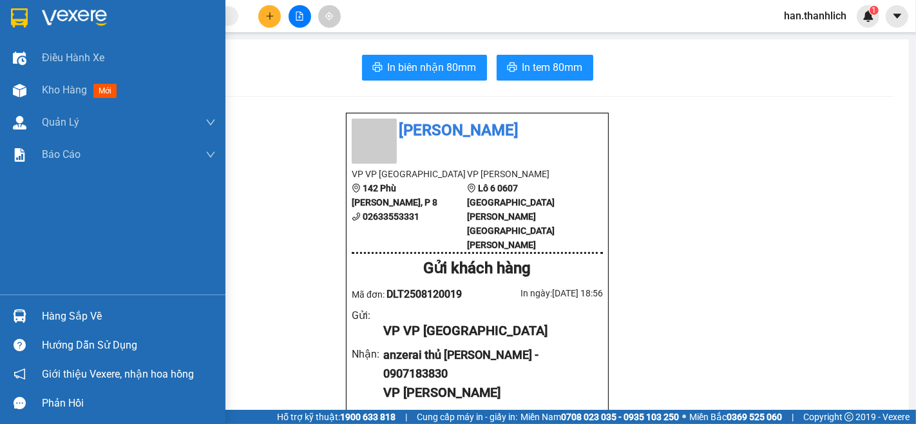
click at [54, 323] on div "Hàng sắp về" at bounding box center [129, 316] width 174 height 19
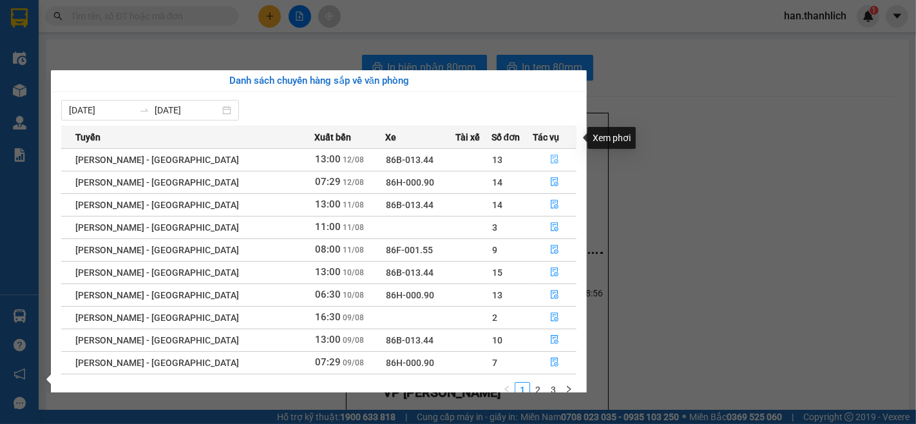
click at [550, 155] on icon "file-done" at bounding box center [554, 159] width 9 height 9
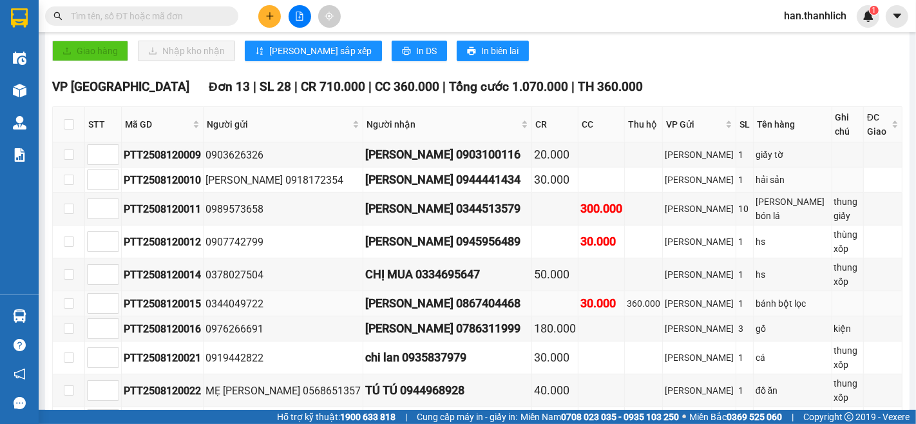
scroll to position [526, 0]
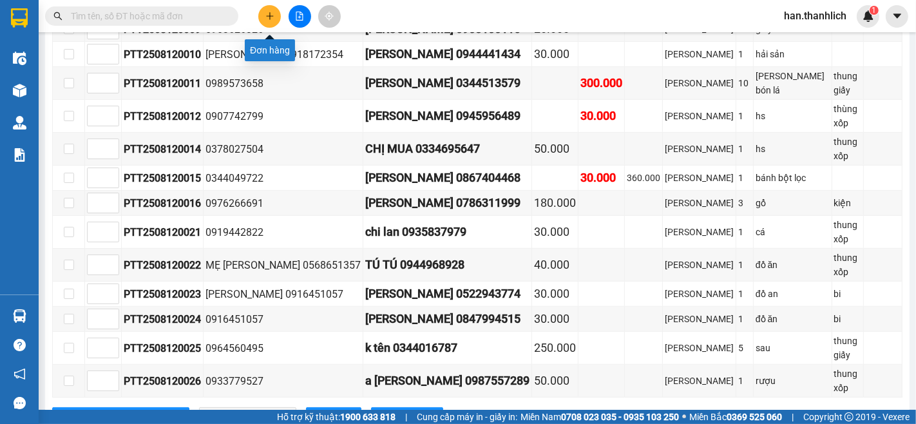
click at [268, 12] on icon "plus" at bounding box center [269, 16] width 9 height 9
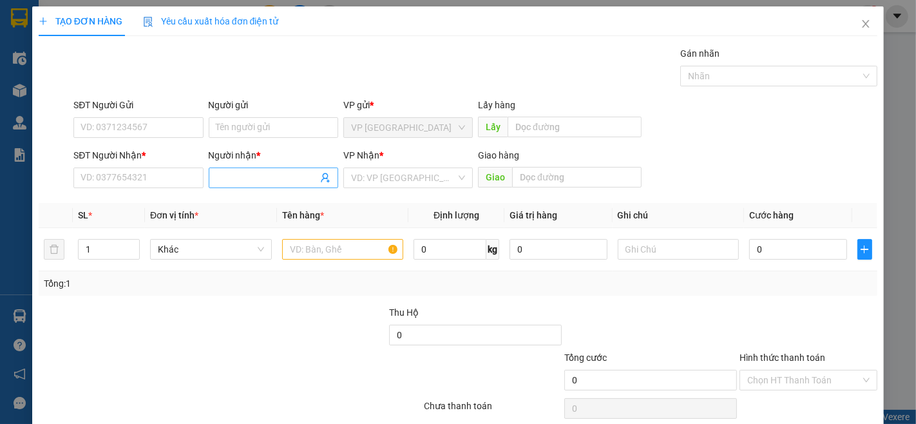
click at [239, 171] on input "Người nhận *" at bounding box center [267, 178] width 101 height 14
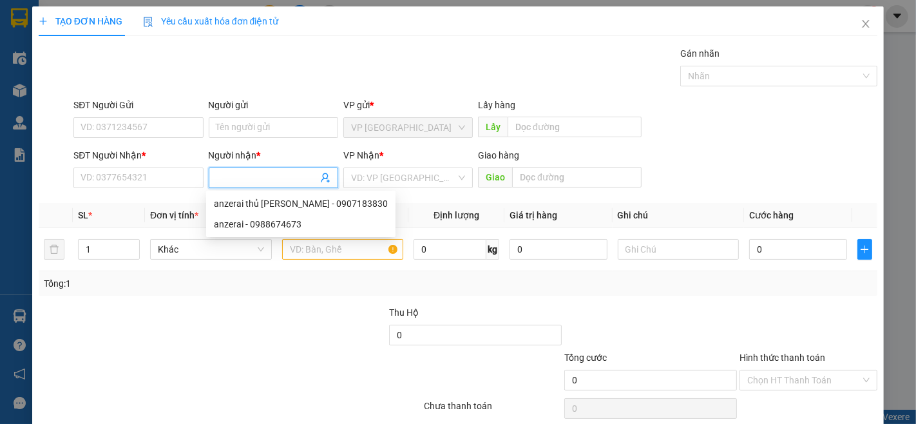
type input "N"
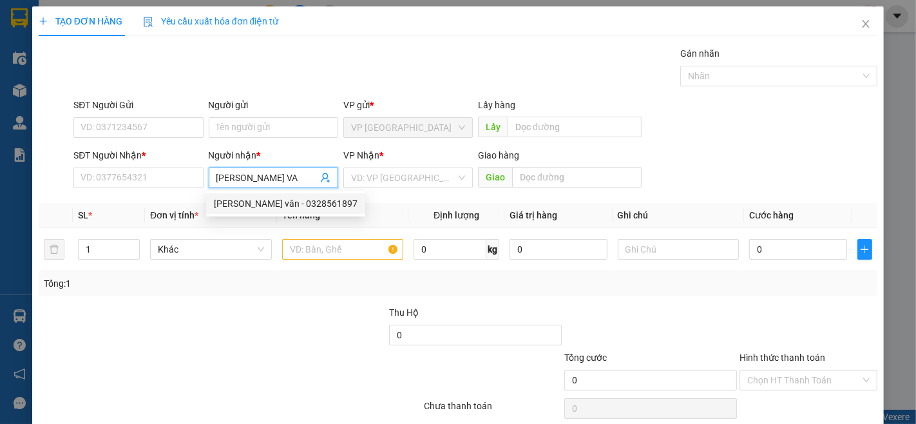
click at [302, 207] on body "Kết quả [PERSON_NAME] ( 1 ) Bộ lọc Mã ĐH Trạng thái Món hàng Thu hộ [PERSON_NAM…" at bounding box center [458, 212] width 916 height 424
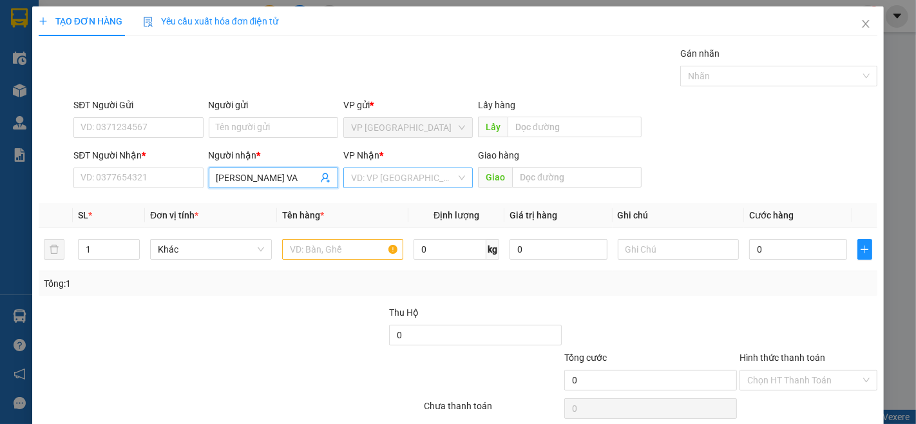
click at [372, 182] on input "search" at bounding box center [403, 177] width 105 height 19
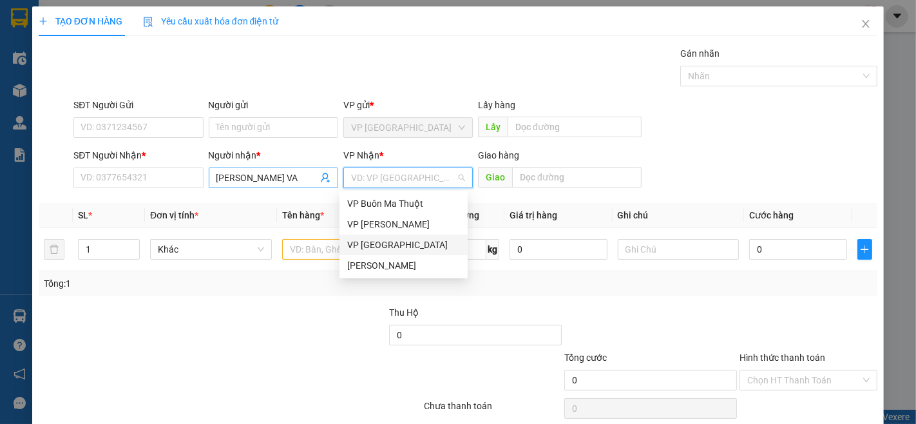
click at [286, 182] on input "[PERSON_NAME] VA" at bounding box center [267, 178] width 101 height 14
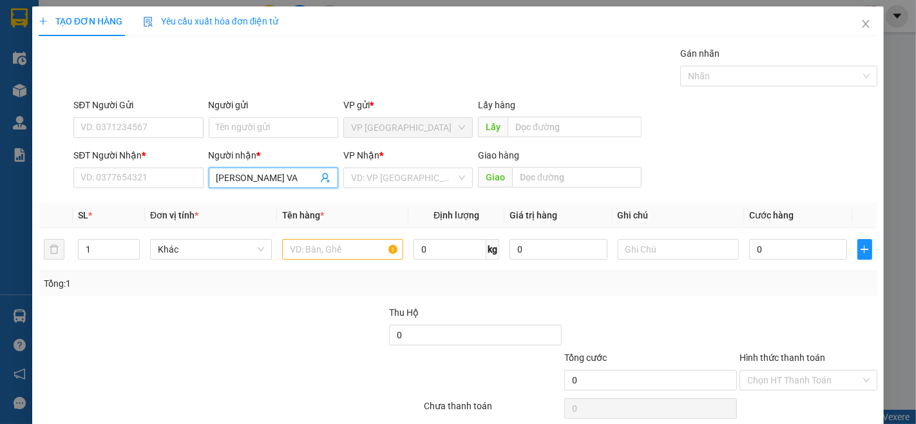
type input "[PERSON_NAME] V"
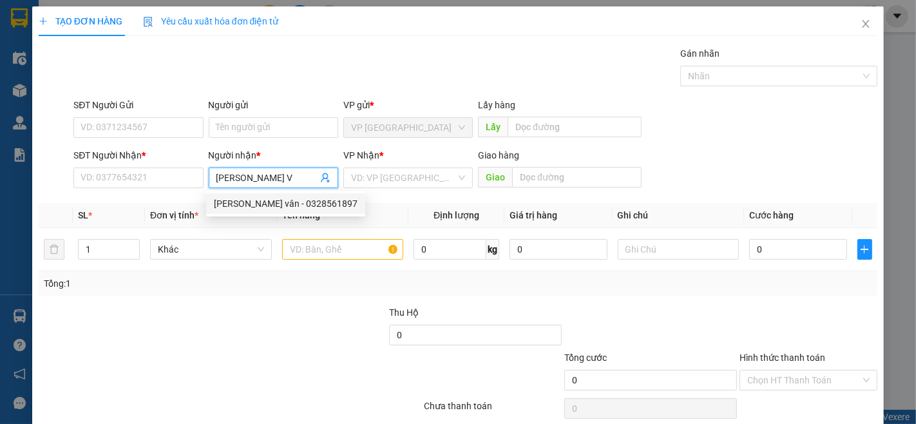
click at [287, 202] on div "[PERSON_NAME] vân - 0328561897" at bounding box center [286, 204] width 144 height 14
type input "0328561897"
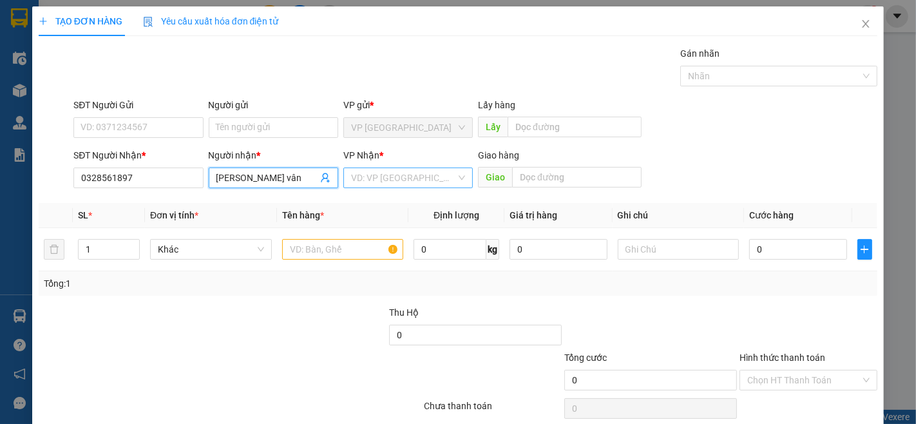
type input "[PERSON_NAME] vân"
drag, startPoint x: 419, startPoint y: 177, endPoint x: 416, endPoint y: 196, distance: 18.9
click at [420, 177] on input "search" at bounding box center [403, 177] width 105 height 19
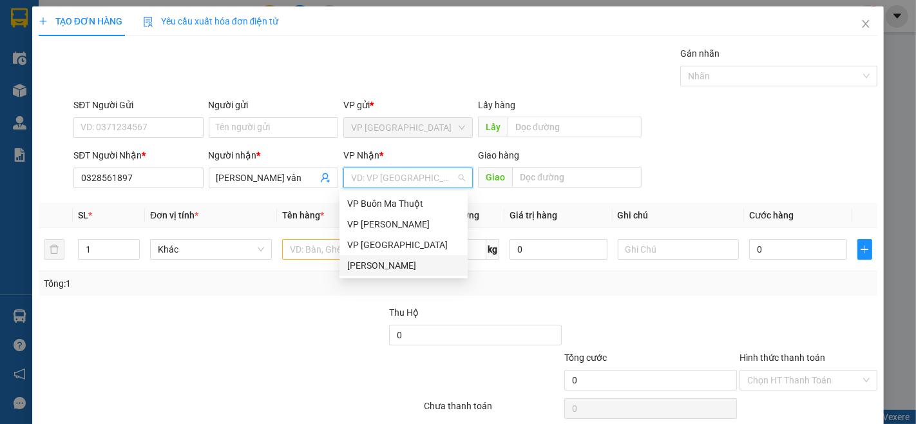
click at [420, 259] on div "[PERSON_NAME]" at bounding box center [403, 265] width 113 height 14
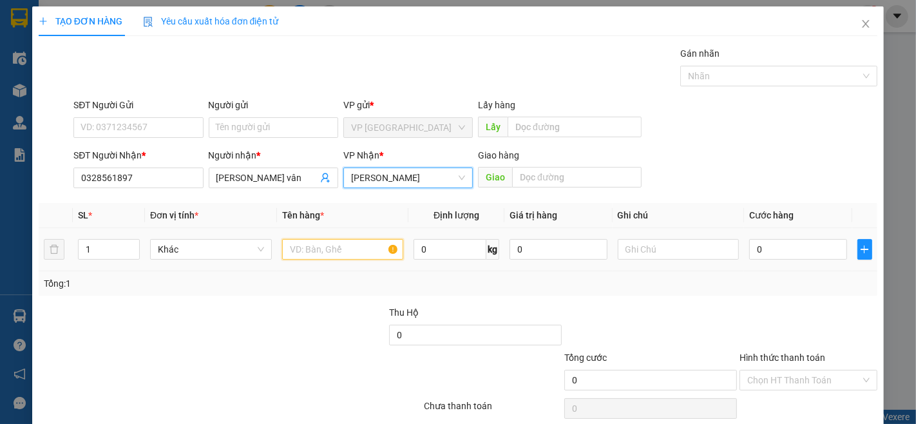
drag, startPoint x: 317, startPoint y: 252, endPoint x: 262, endPoint y: 235, distance: 58.1
click at [316, 252] on input "text" at bounding box center [343, 249] width 122 height 21
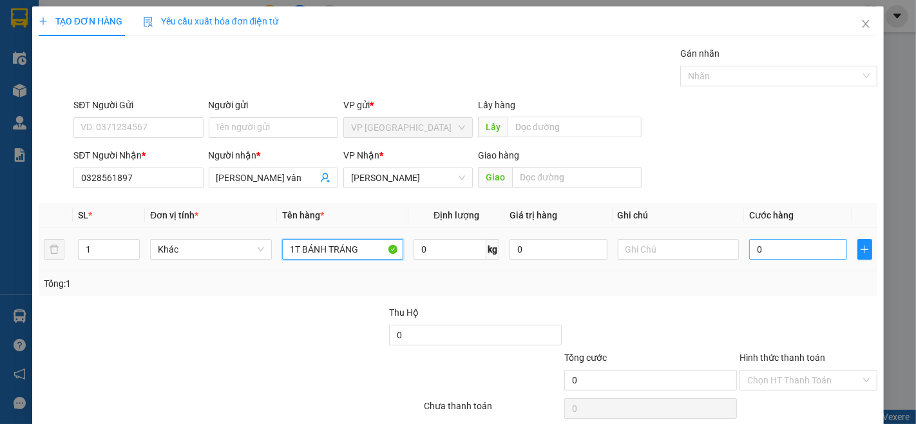
type input "1T BÁNH TRÁNG"
drag, startPoint x: 788, startPoint y: 249, endPoint x: 771, endPoint y: 217, distance: 37.2
click at [788, 249] on input "0" at bounding box center [797, 249] width 97 height 21
type input "5"
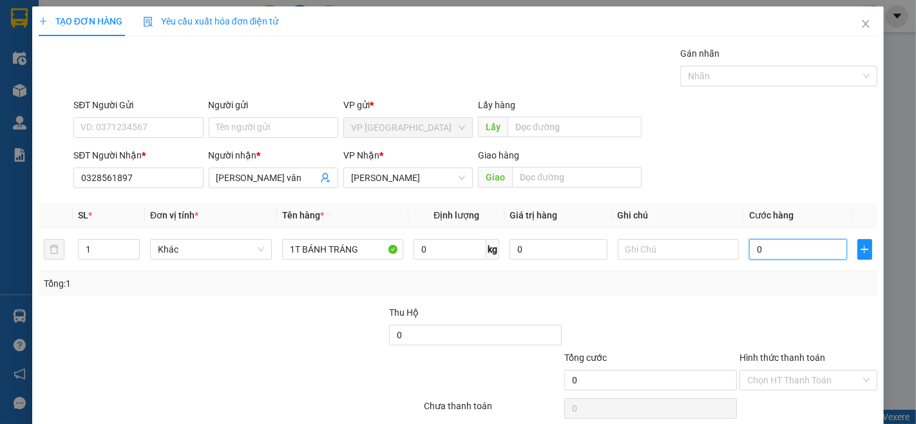
type input "5"
type input "50"
type input "500"
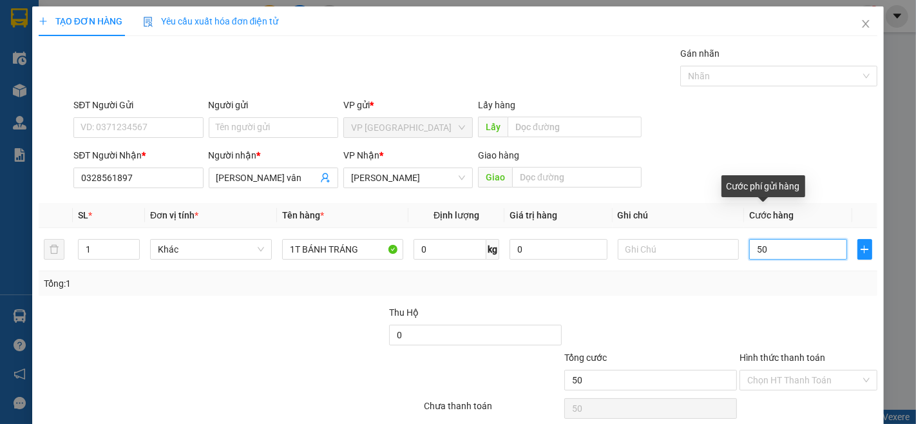
type input "500"
type input "5.000"
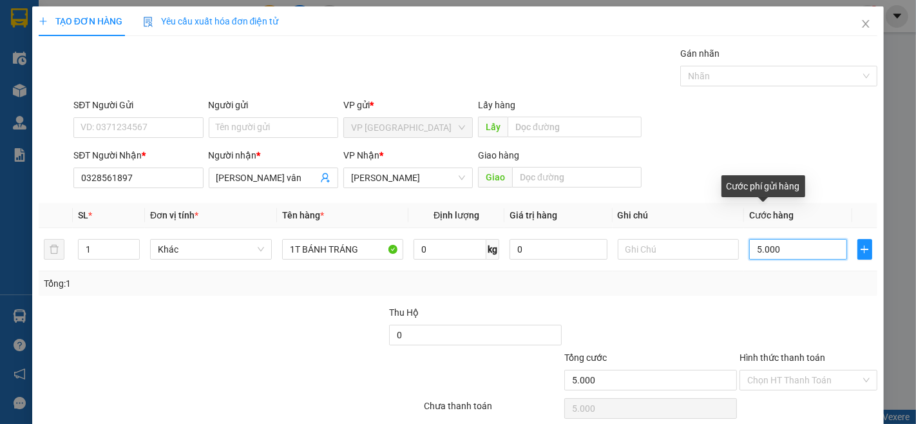
type input "50.000"
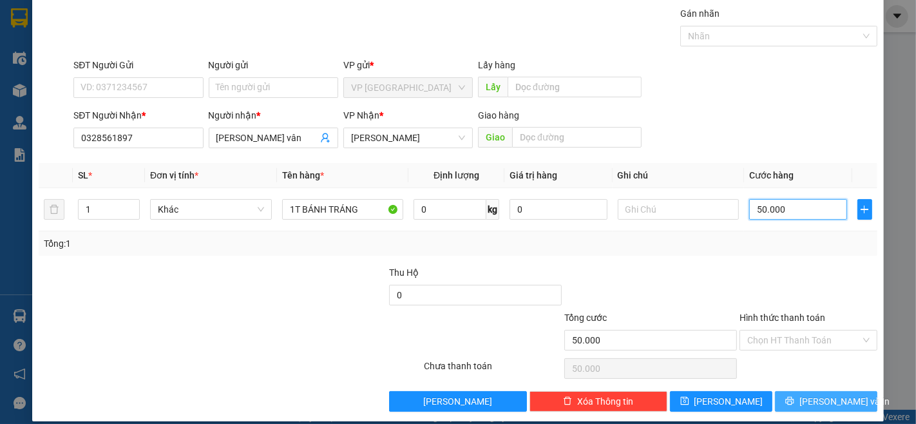
scroll to position [52, 0]
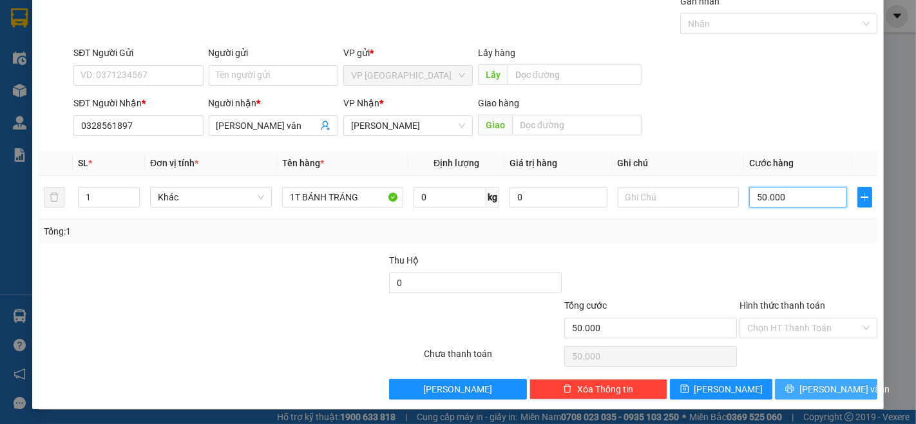
type input "50.000"
drag, startPoint x: 827, startPoint y: 391, endPoint x: 819, endPoint y: 389, distance: 8.0
click at [827, 389] on span "[PERSON_NAME] và In" at bounding box center [845, 389] width 90 height 14
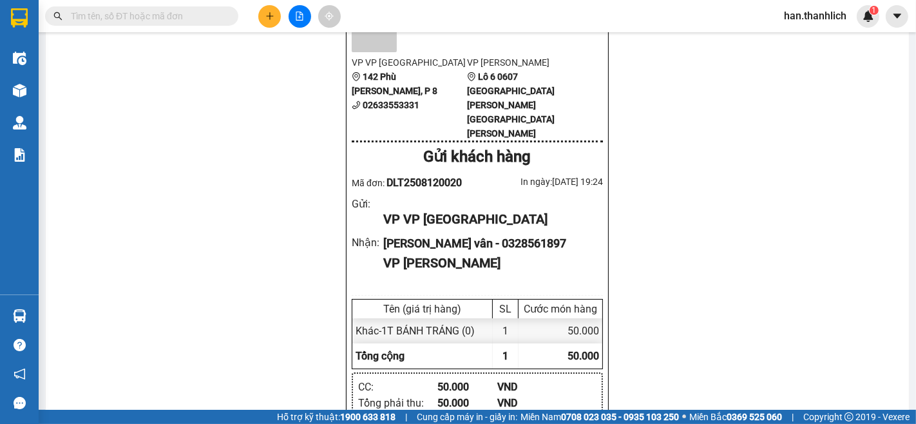
scroll to position [215, 0]
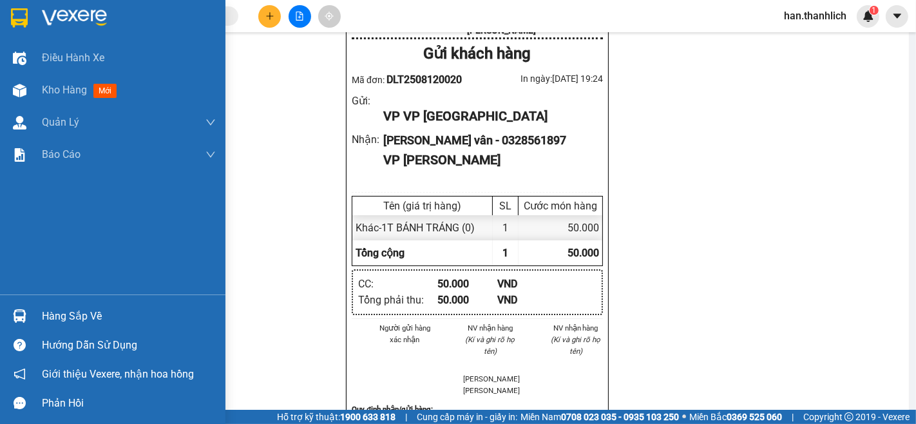
click at [23, 323] on img at bounding box center [20, 316] width 14 height 14
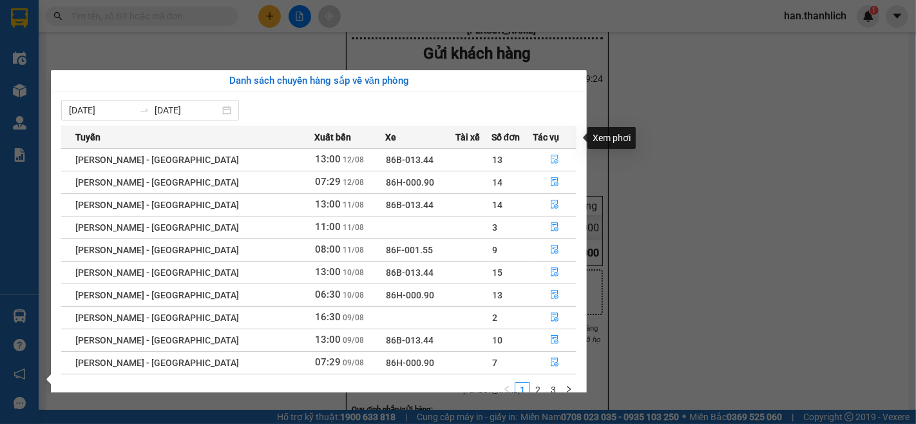
click at [557, 150] on button "button" at bounding box center [555, 160] width 43 height 21
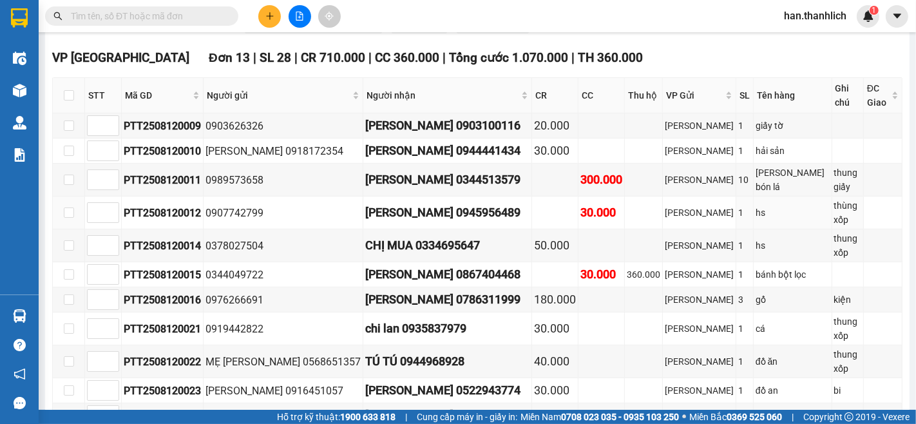
scroll to position [526, 0]
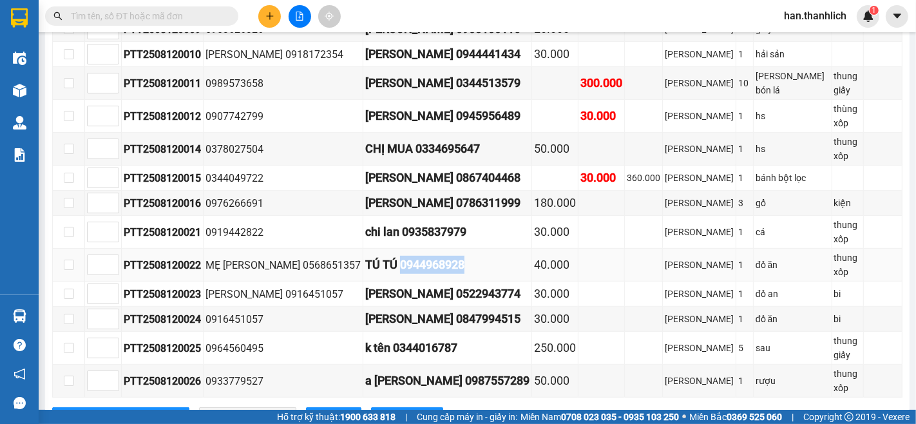
drag, startPoint x: 455, startPoint y: 226, endPoint x: 381, endPoint y: 238, distance: 74.5
click at [381, 256] on div "TÚ TÚ 0944968928" at bounding box center [447, 265] width 164 height 18
copy div "0944968928"
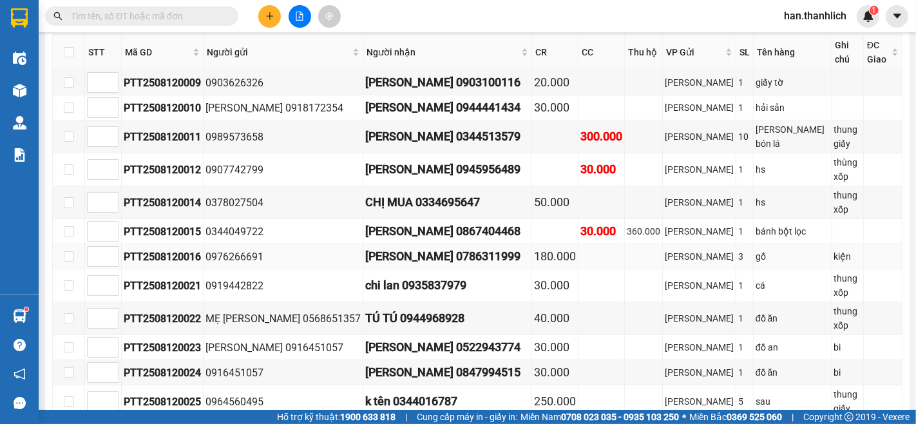
scroll to position [383, 0]
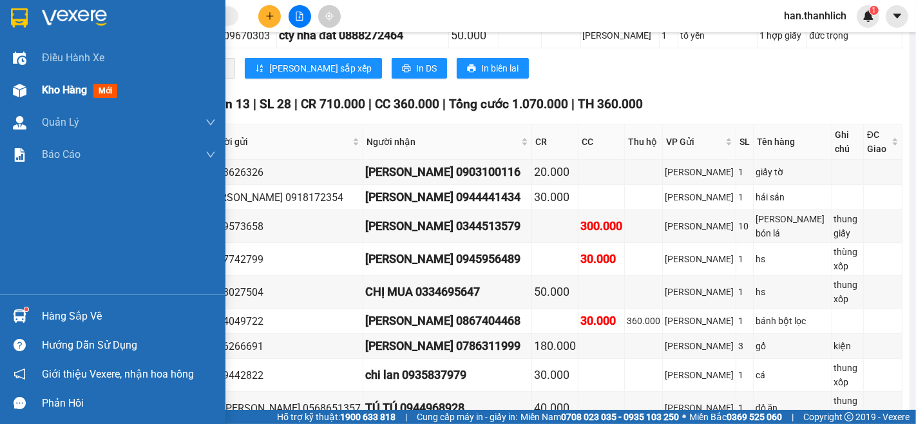
click at [68, 84] on span "Kho hàng" at bounding box center [64, 90] width 45 height 12
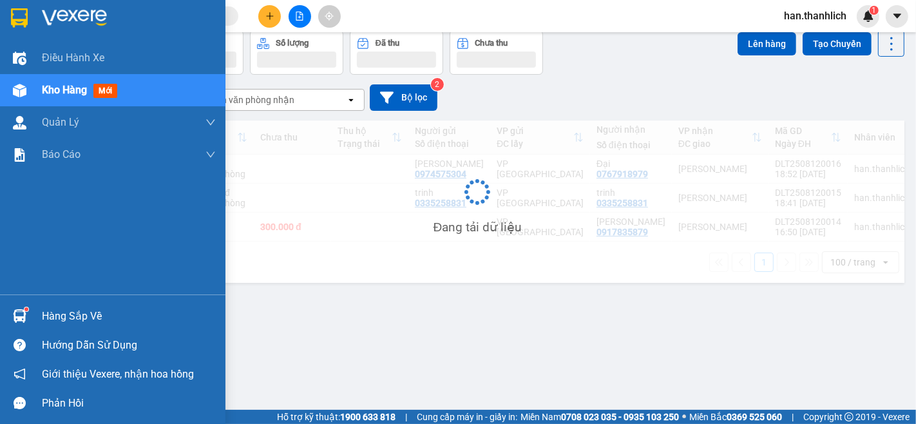
scroll to position [59, 0]
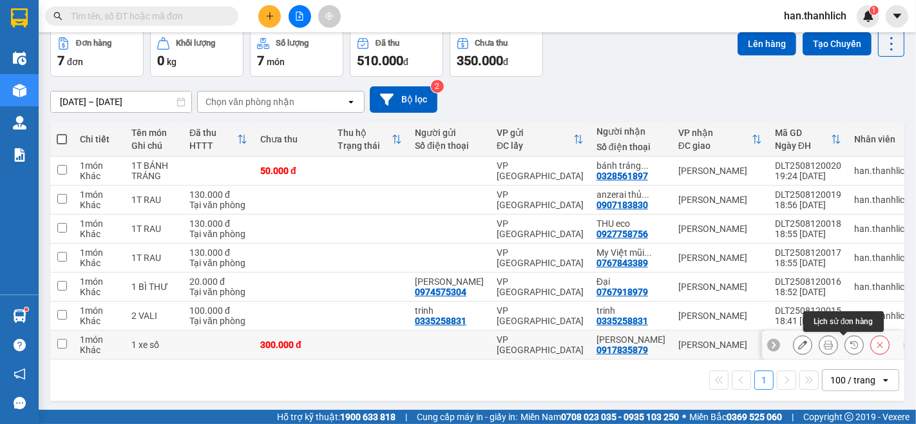
click at [822, 344] on button at bounding box center [829, 345] width 18 height 23
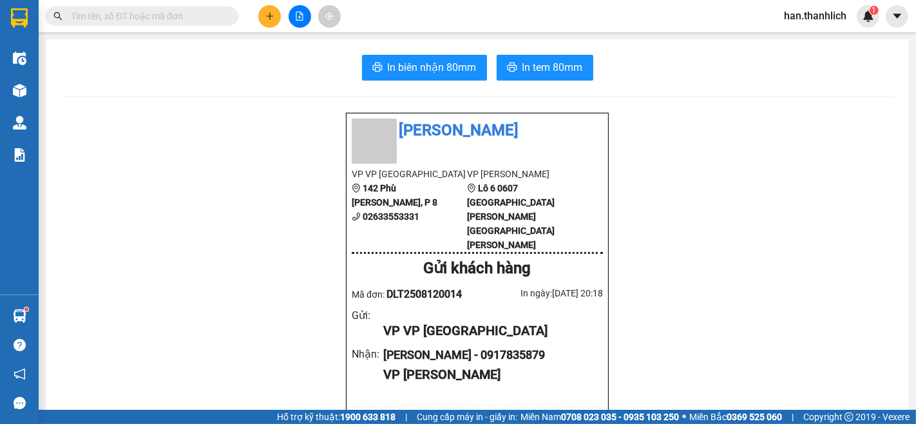
click at [425, 61] on span "In biên nhận 80mm" at bounding box center [432, 67] width 89 height 16
